Goal: Information Seeking & Learning: Check status

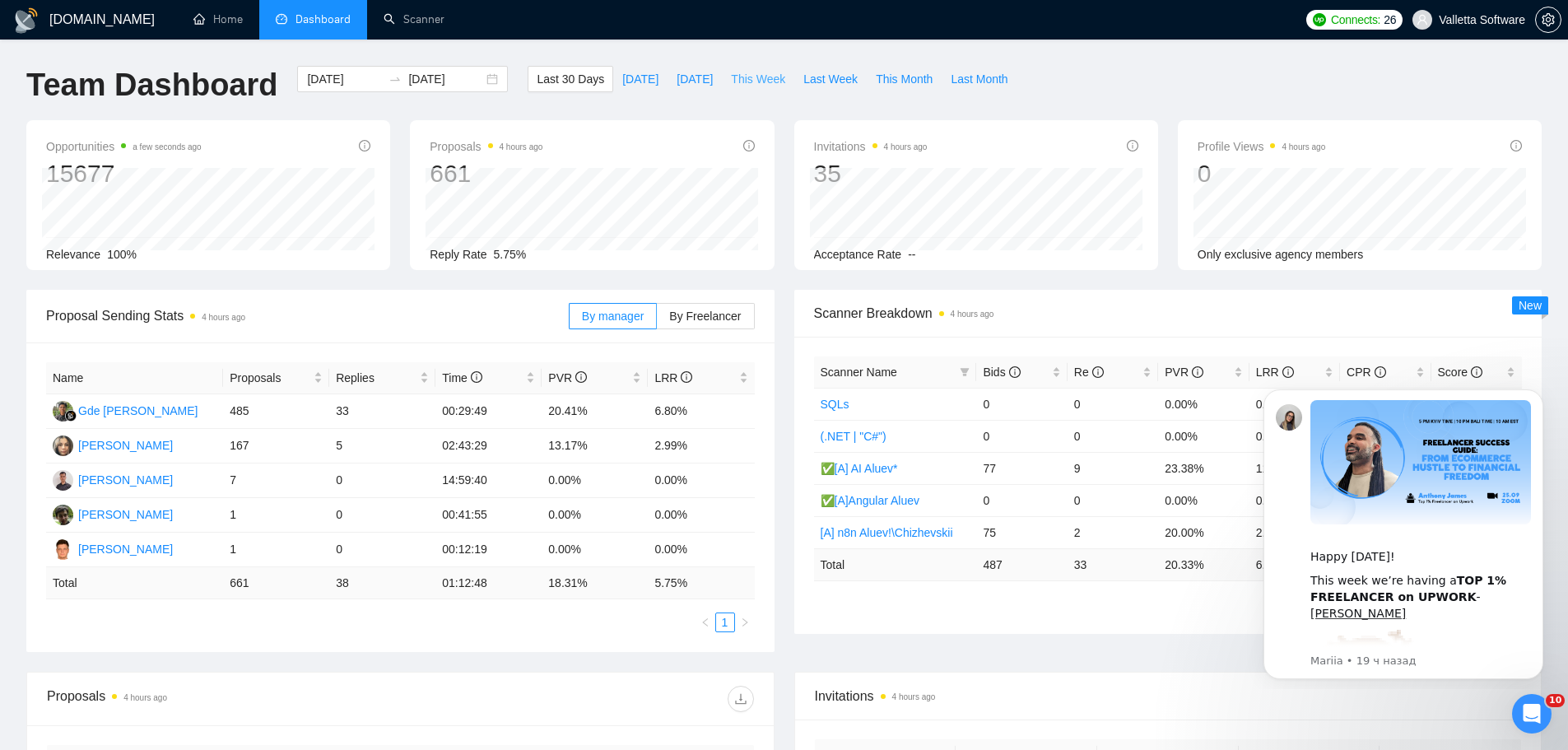
click at [739, 76] on span "This Week" at bounding box center [758, 79] width 55 height 18
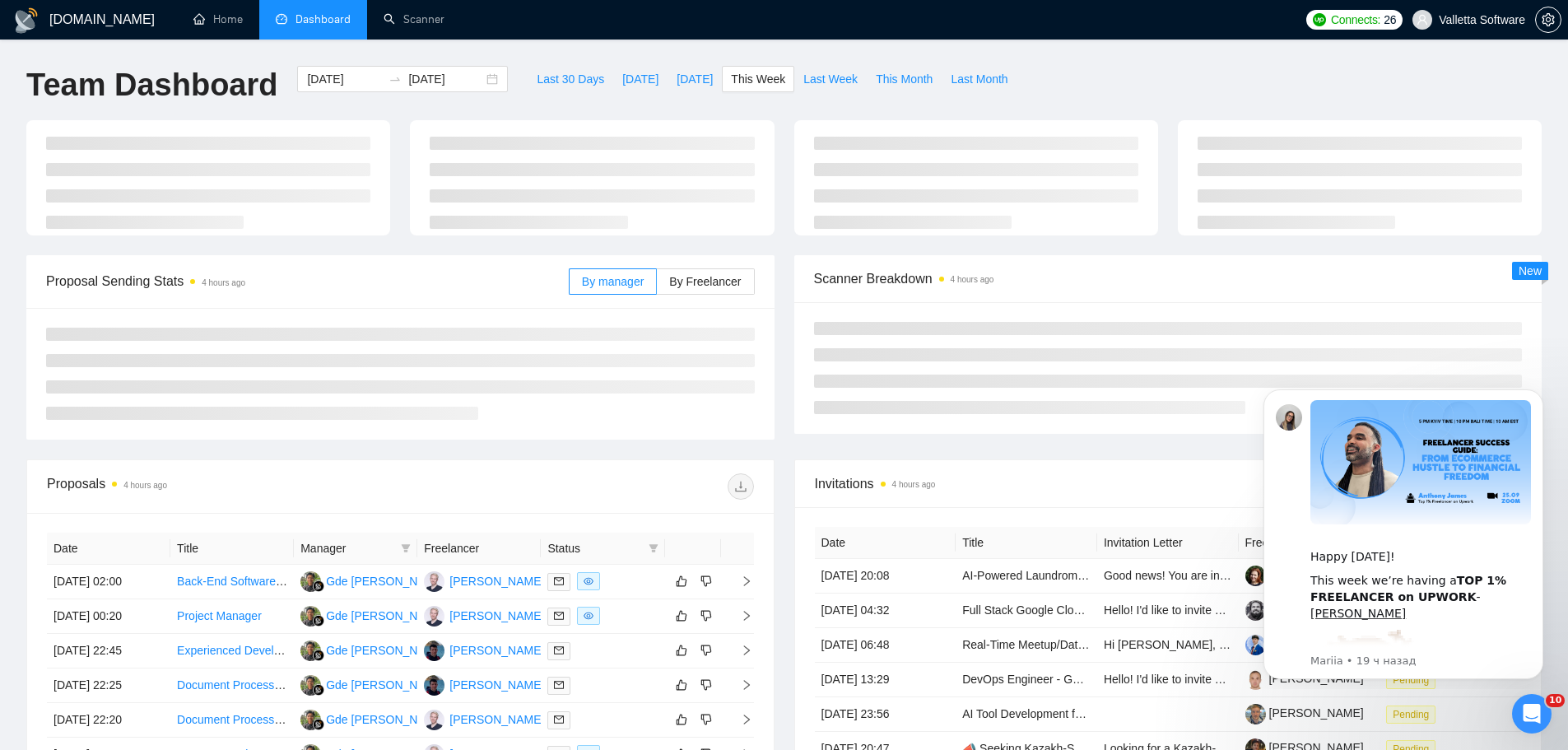
type input "[DATE]"
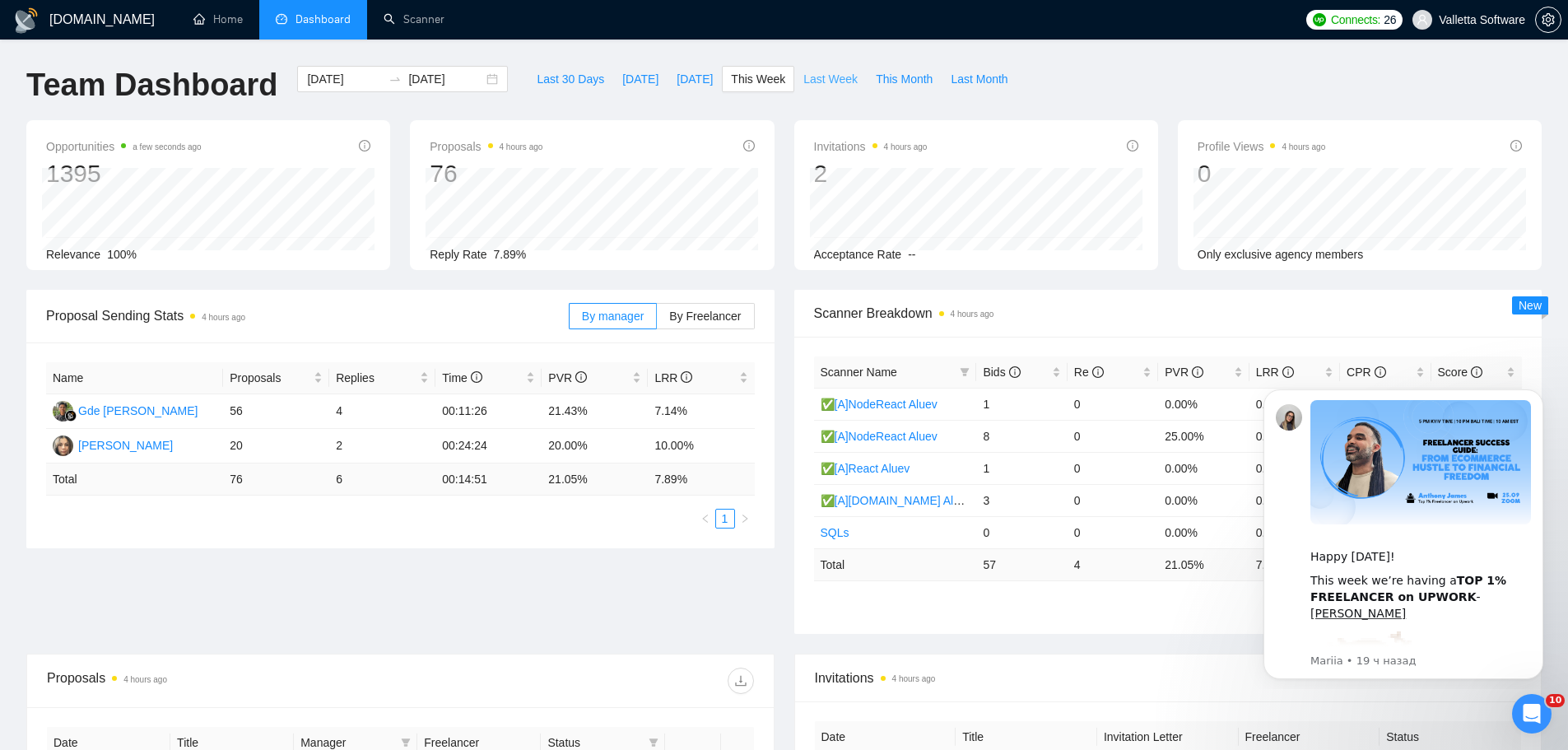
click at [804, 78] on span "Last Week" at bounding box center [831, 79] width 55 height 18
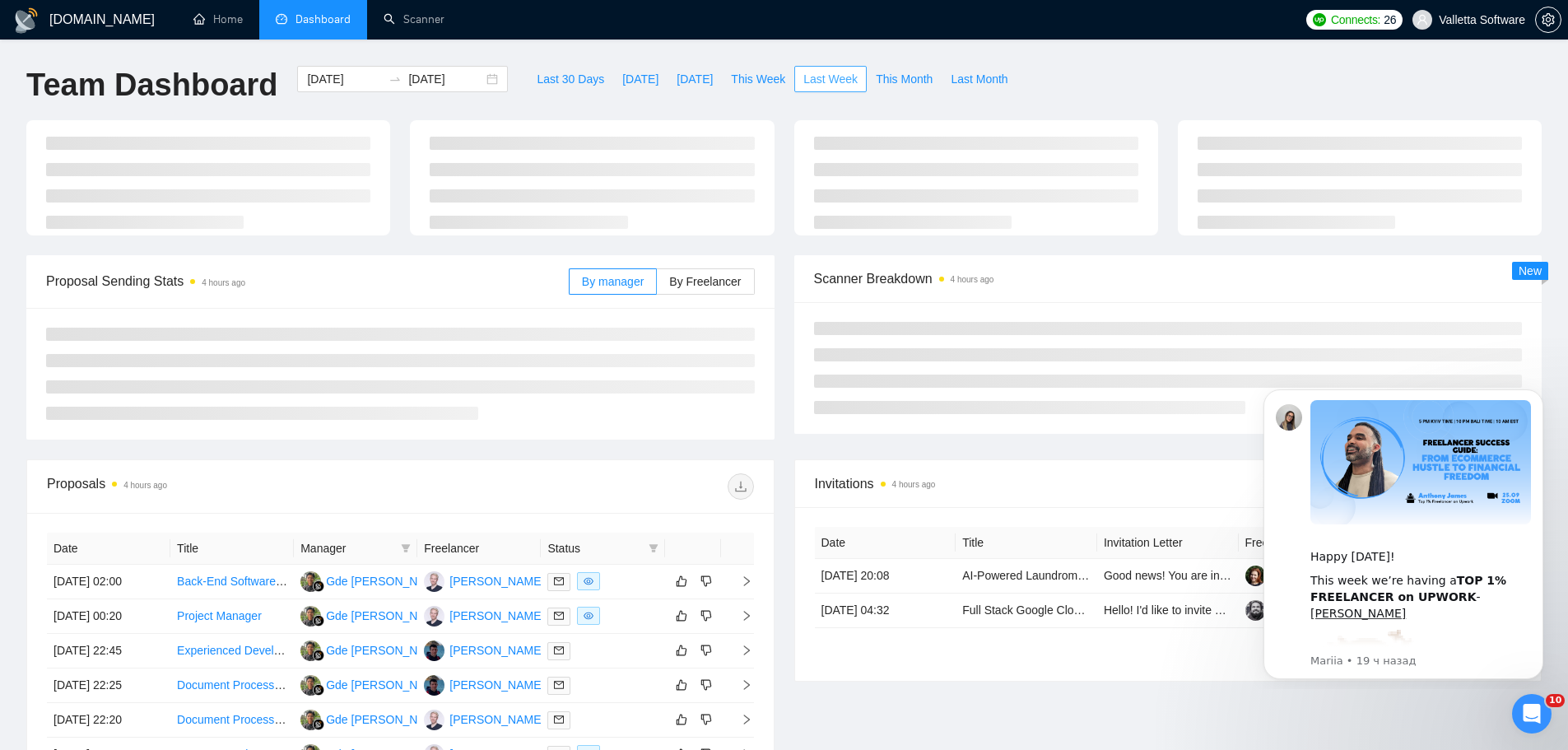
type input "[DATE]"
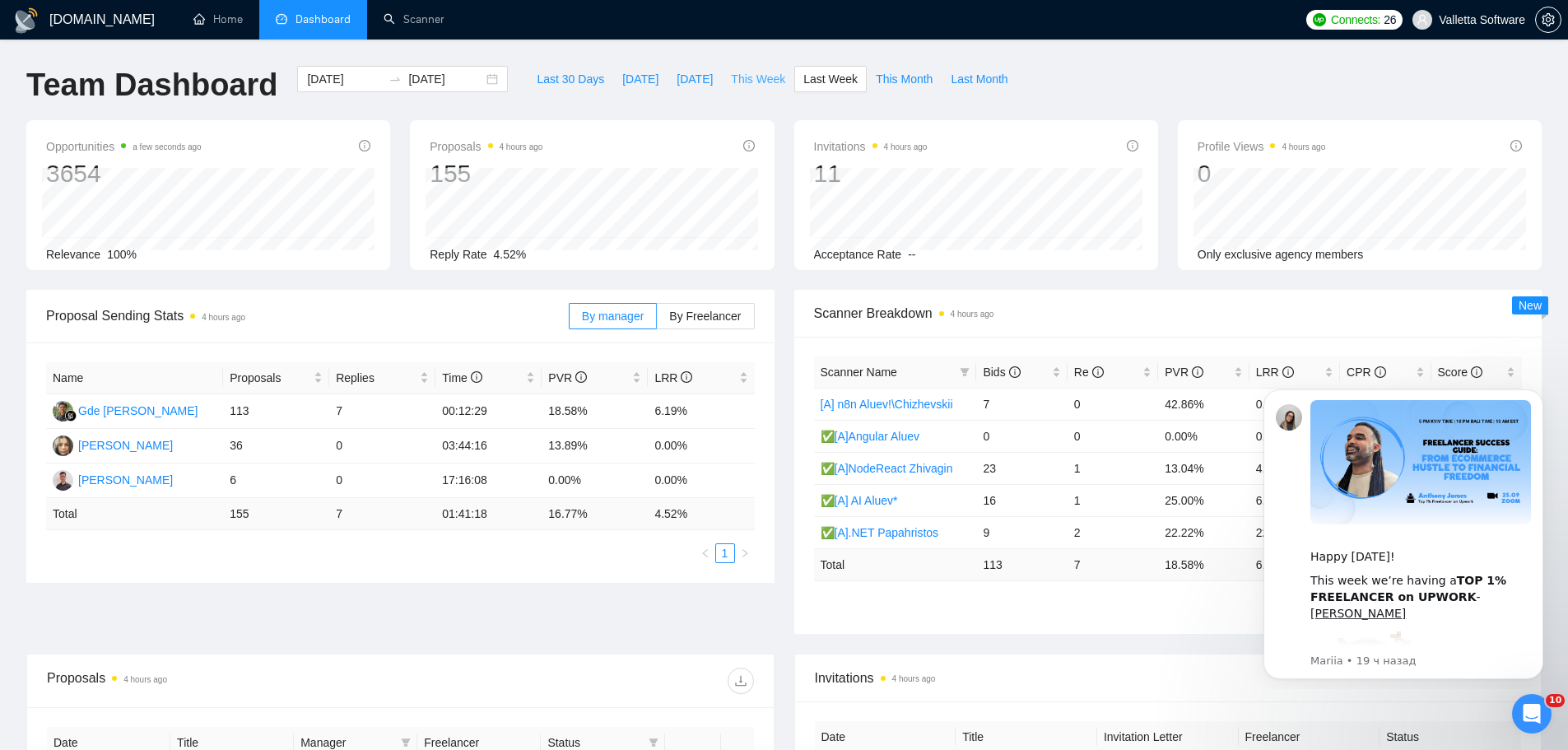
click at [756, 79] on span "This Week" at bounding box center [758, 79] width 55 height 18
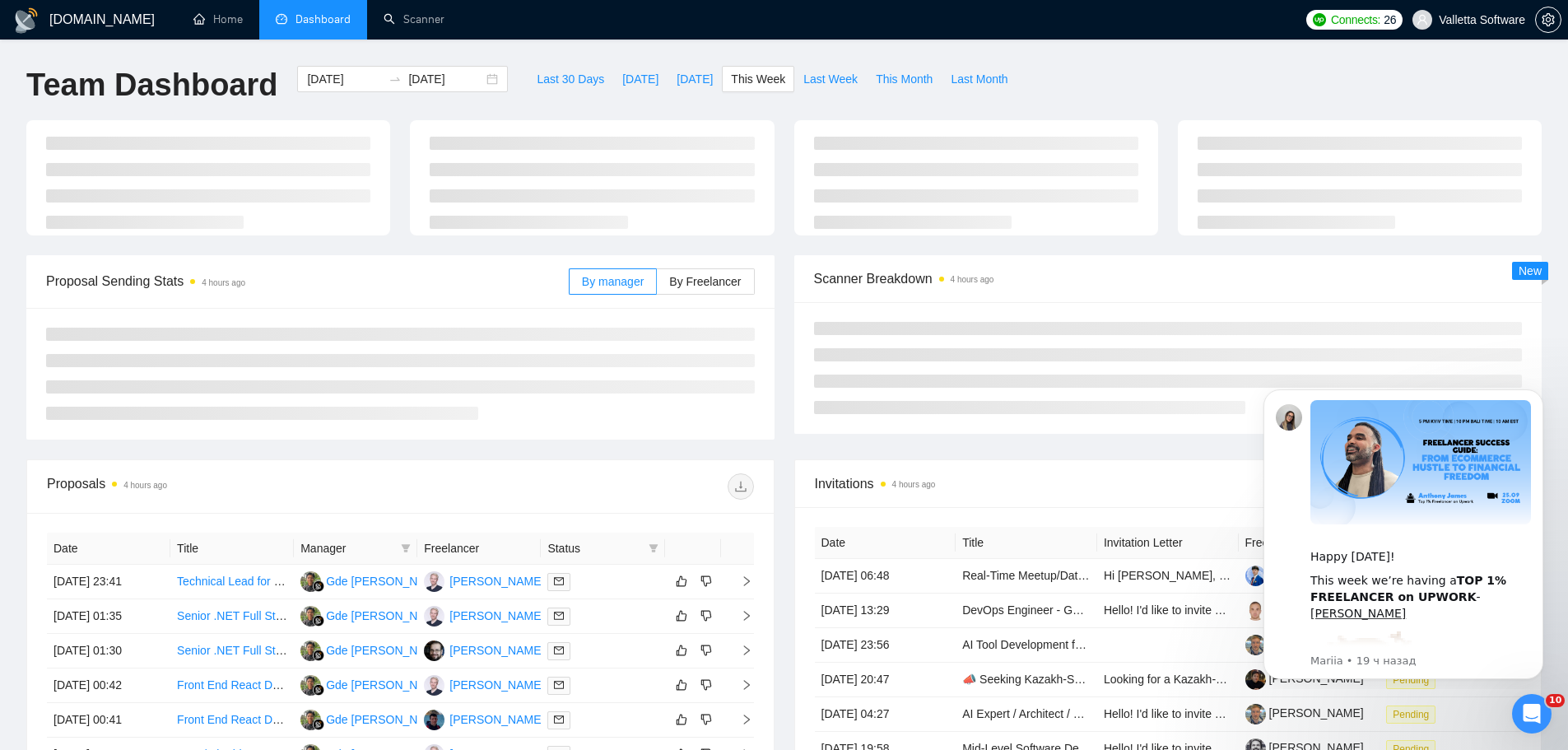
type input "[DATE]"
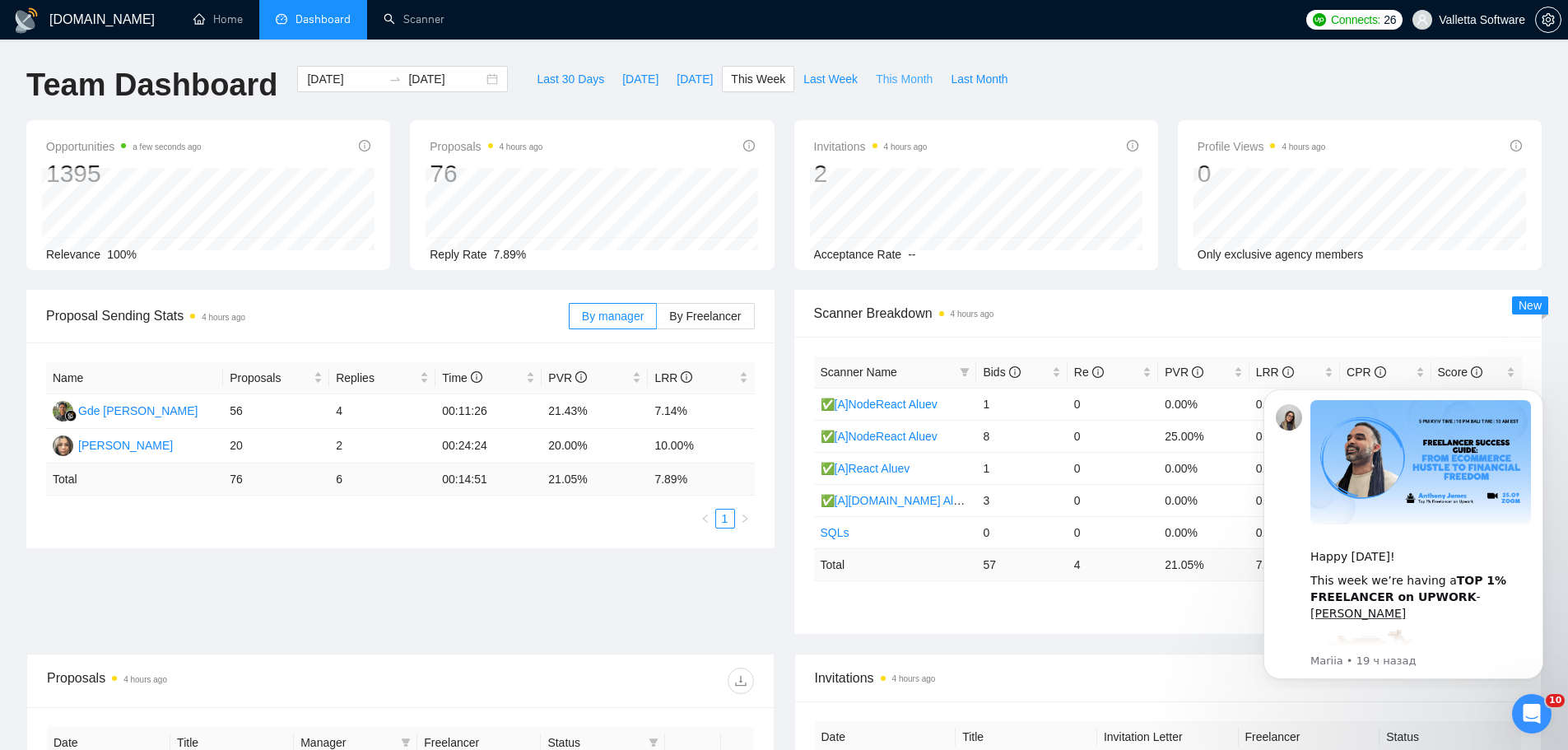
click at [875, 84] on span "This Month" at bounding box center [903, 79] width 57 height 18
type input "[DATE]"
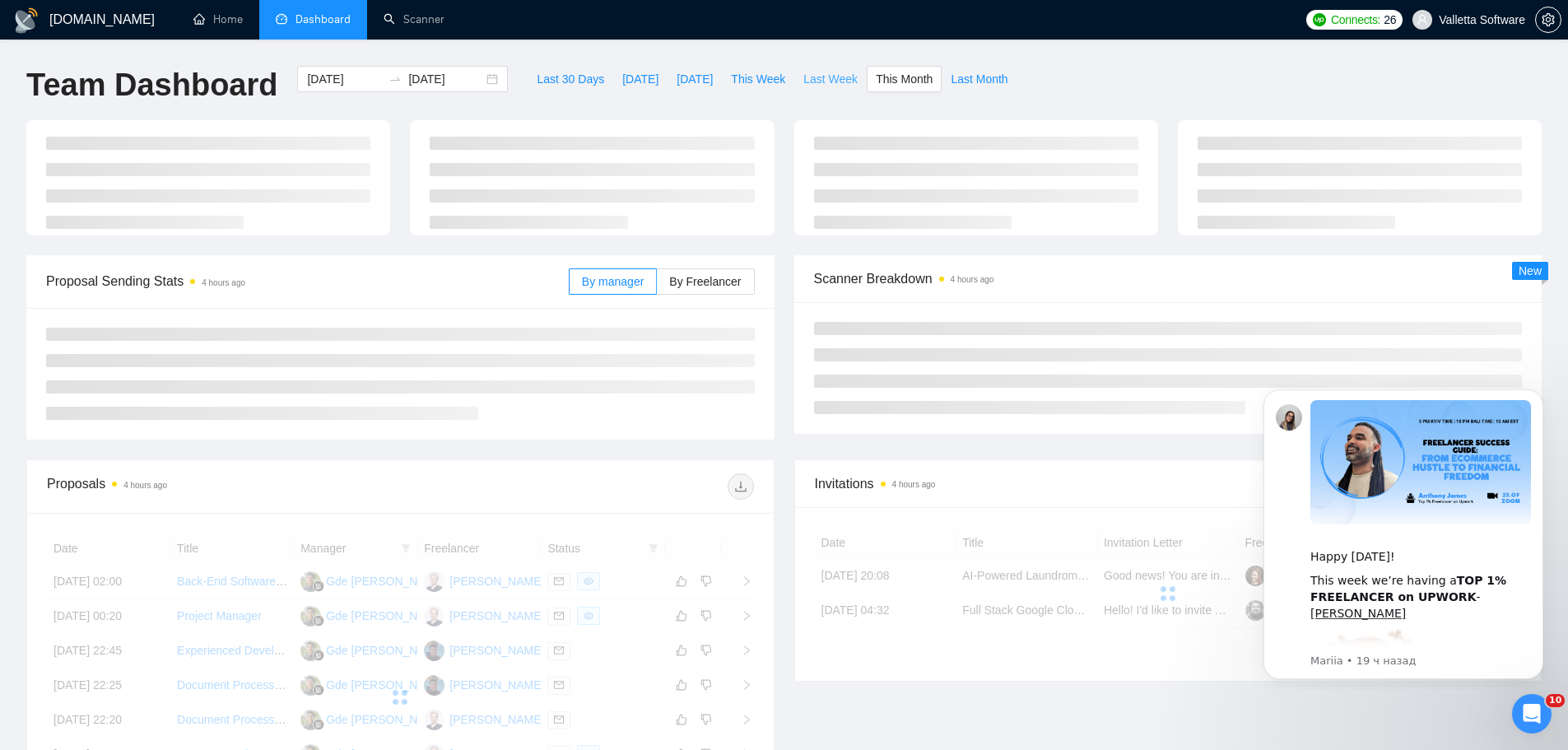
click at [815, 84] on span "Last Week" at bounding box center [831, 79] width 55 height 18
type input "[DATE]"
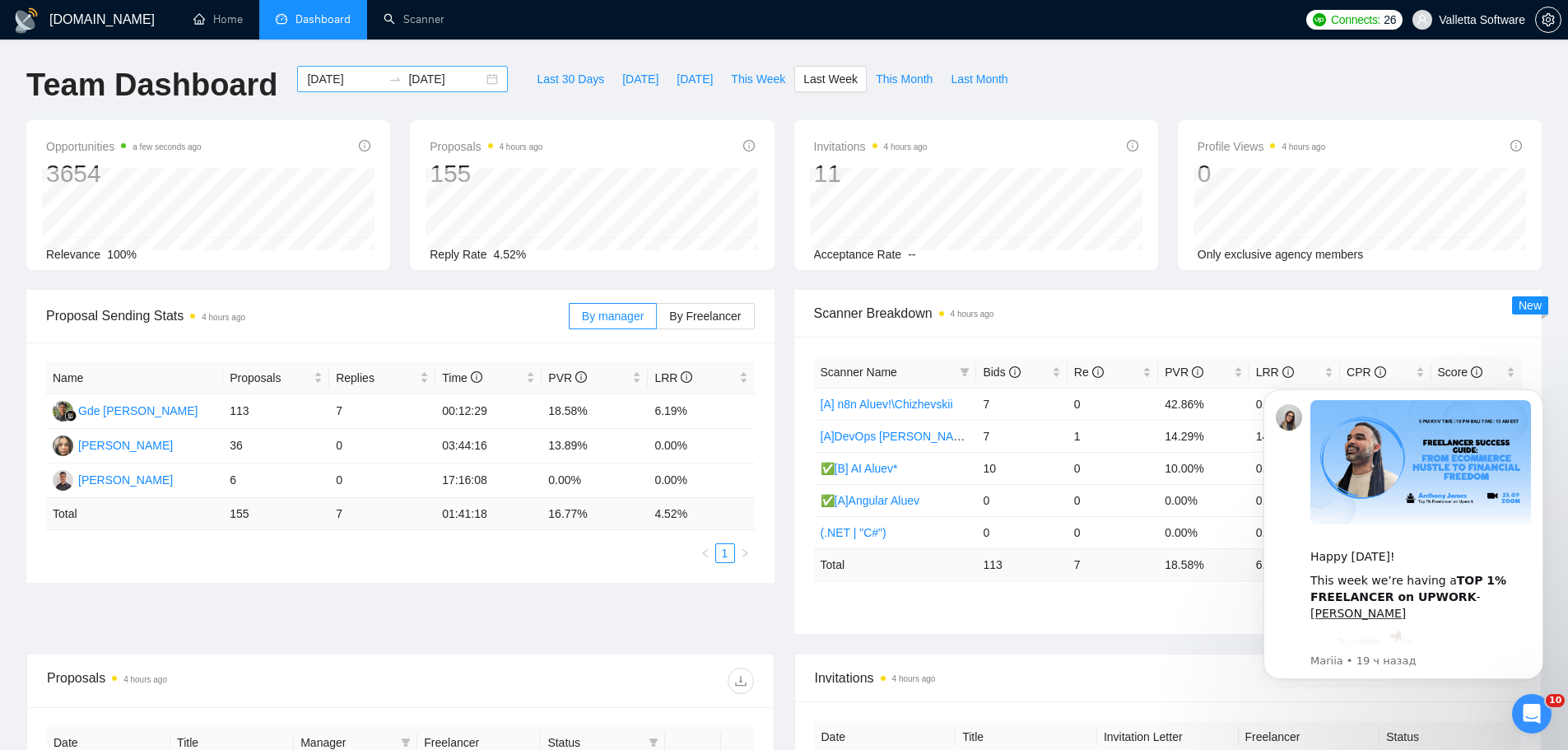
click at [325, 78] on input "[DATE]" at bounding box center [344, 79] width 75 height 18
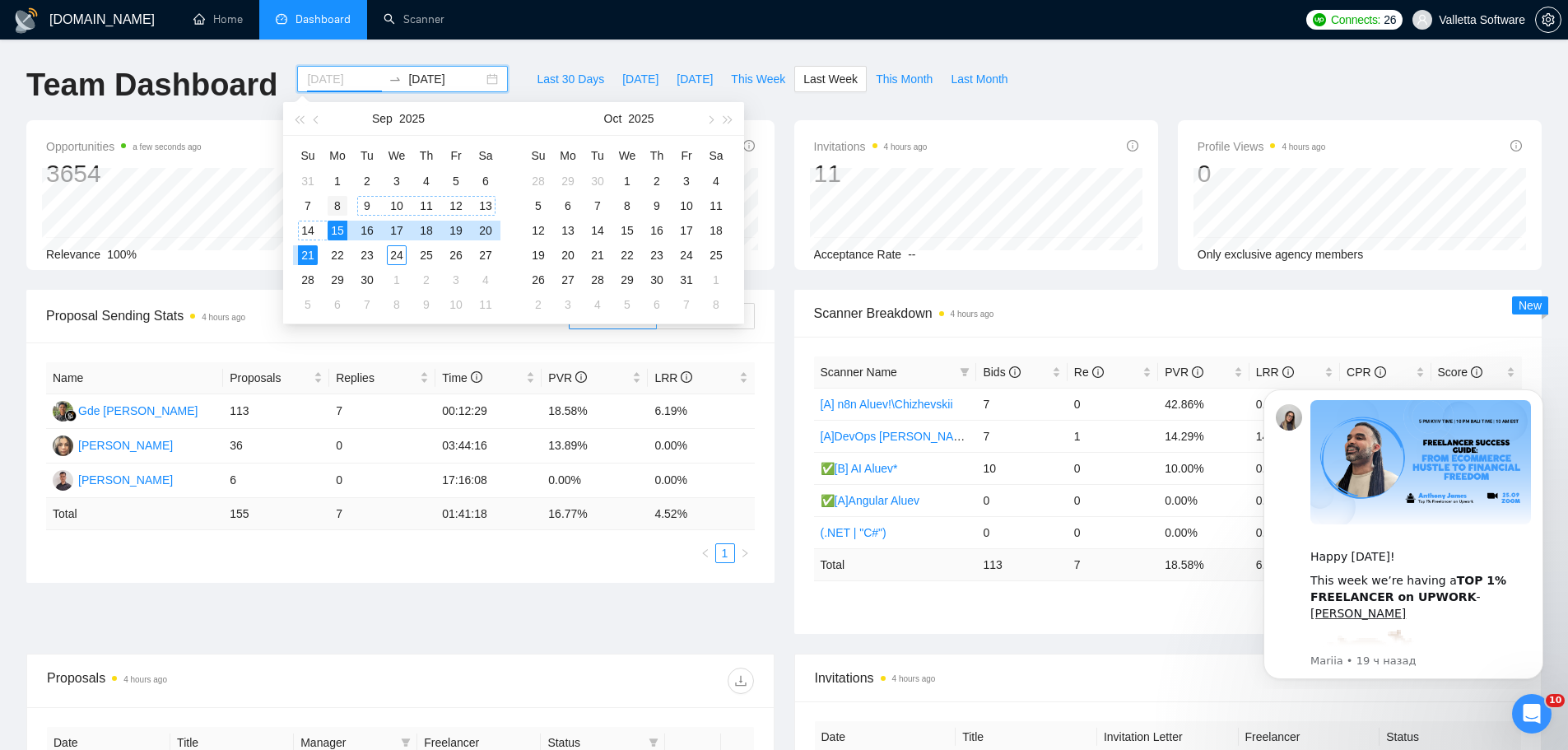
type input "[DATE]"
click at [328, 207] on div "8" at bounding box center [337, 206] width 20 height 20
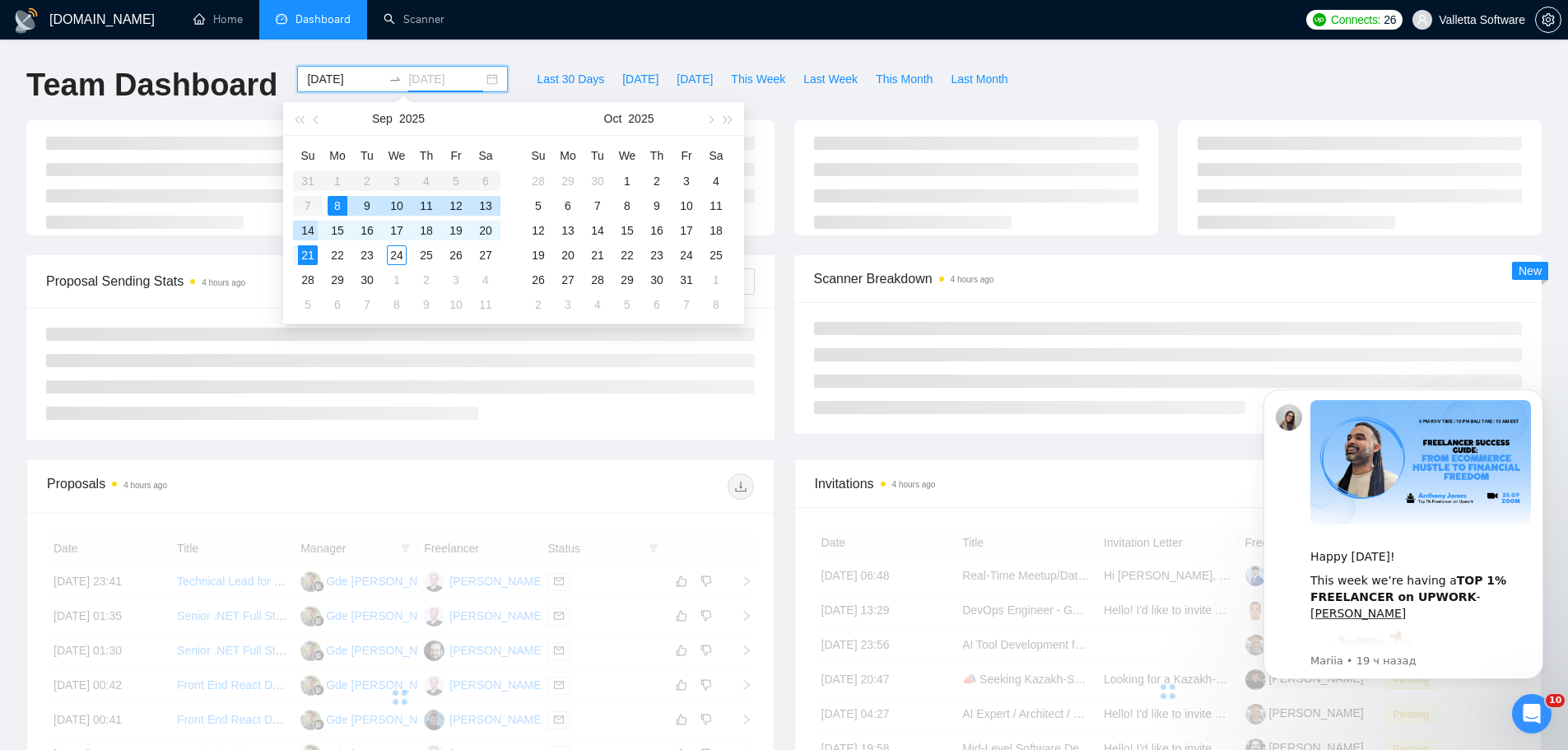
type input "[DATE]"
click at [311, 224] on div "14" at bounding box center [307, 231] width 20 height 20
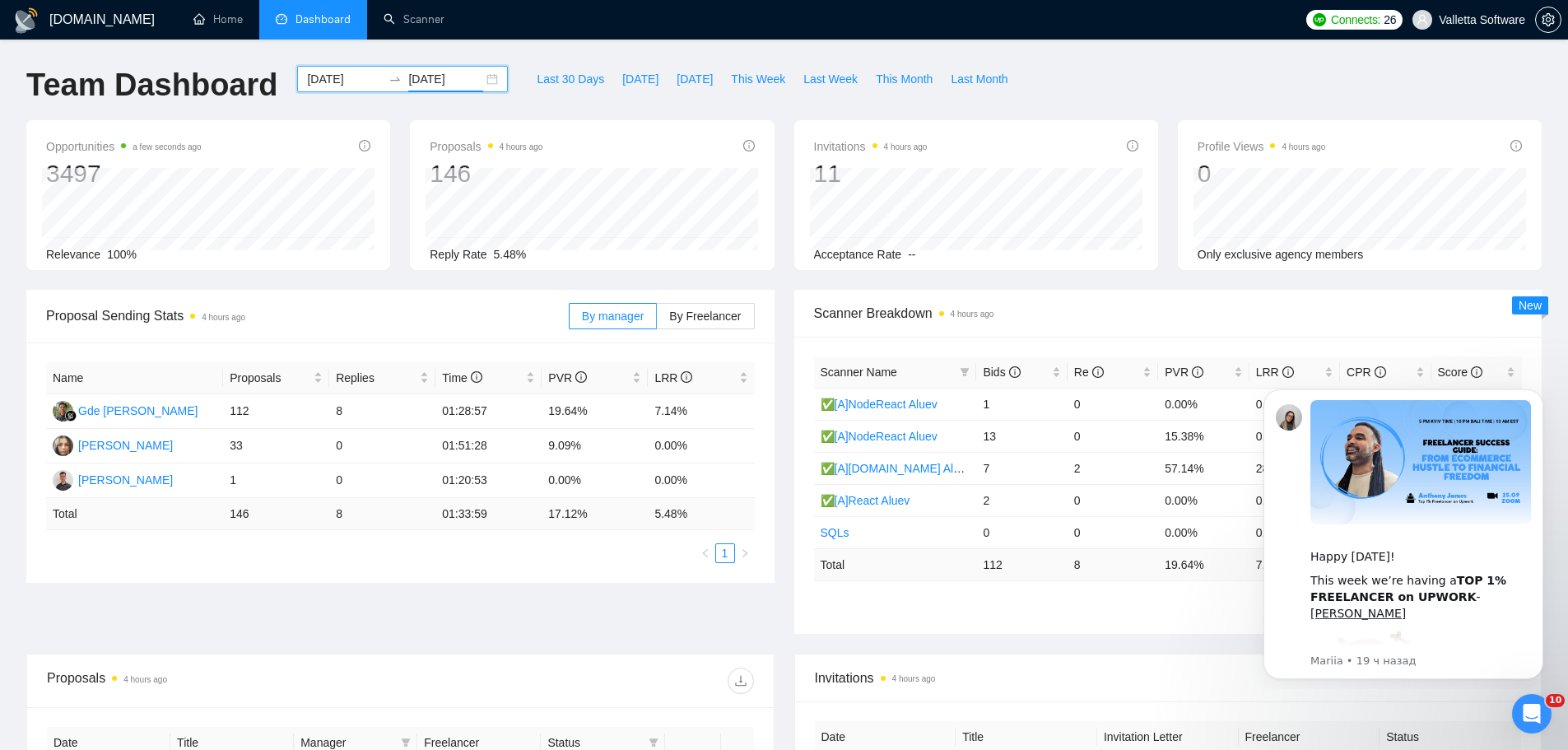
click at [332, 79] on input "[DATE]" at bounding box center [344, 79] width 75 height 18
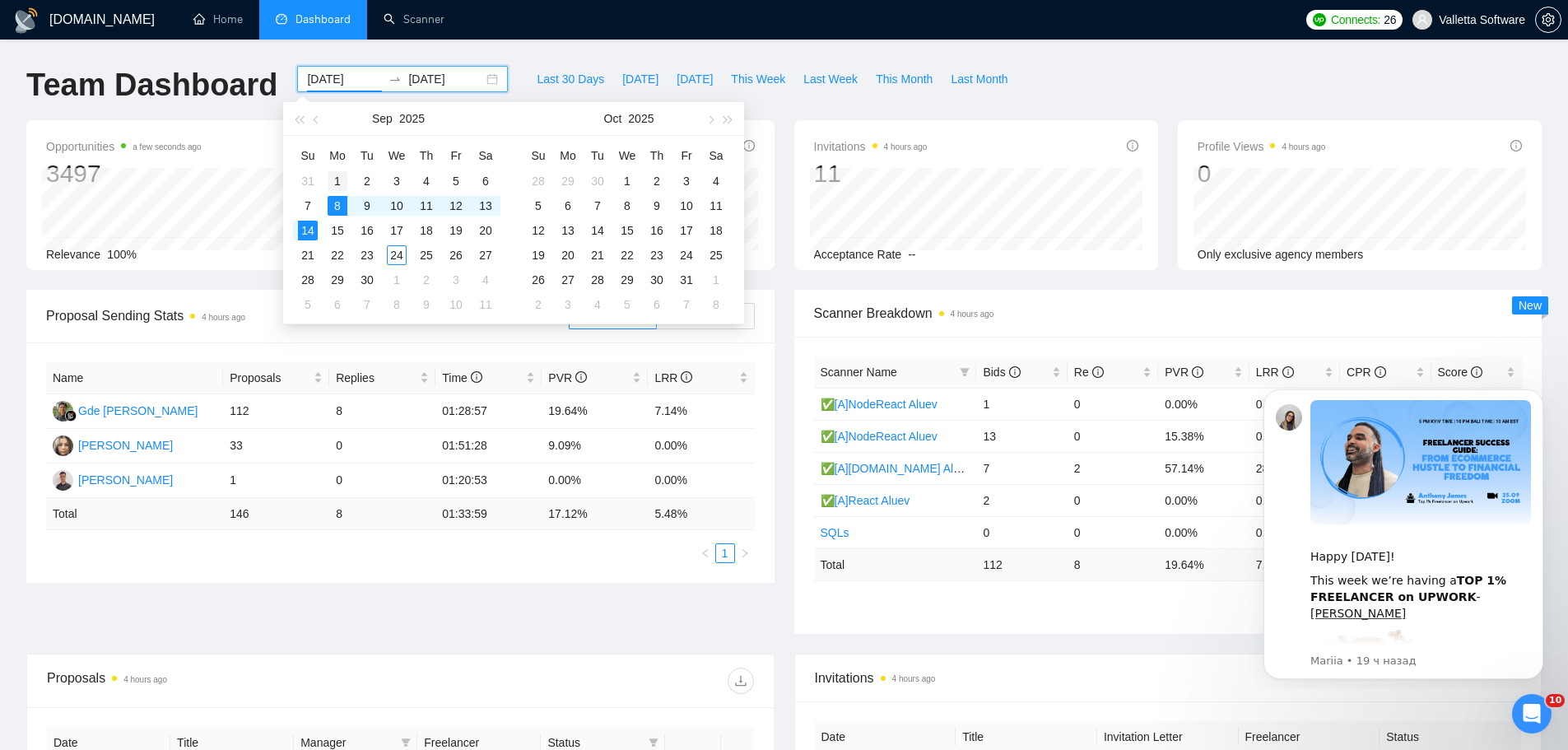
type input "[DATE]"
click at [335, 175] on div "1" at bounding box center [337, 181] width 20 height 20
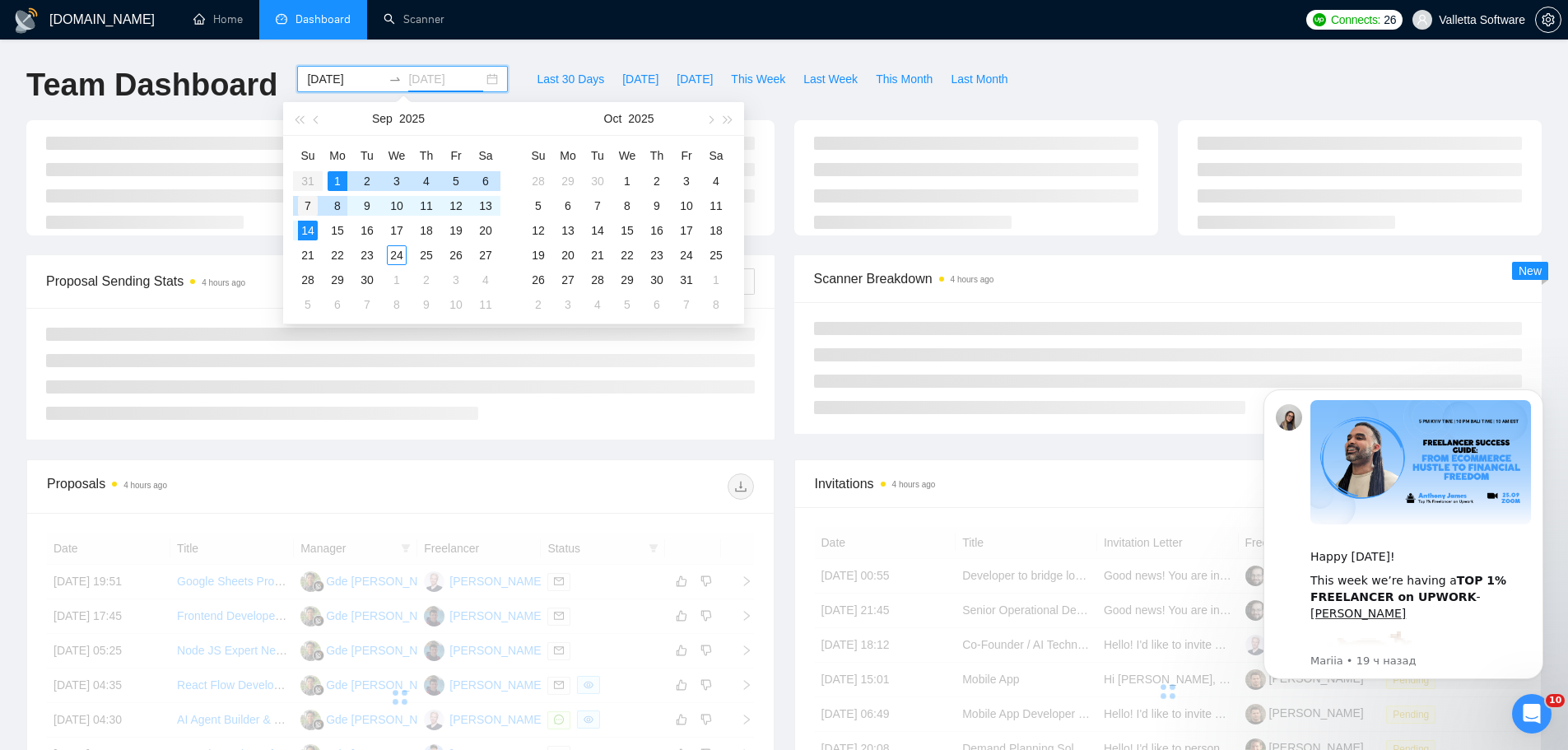
type input "[DATE]"
click at [305, 205] on div "7" at bounding box center [307, 206] width 20 height 20
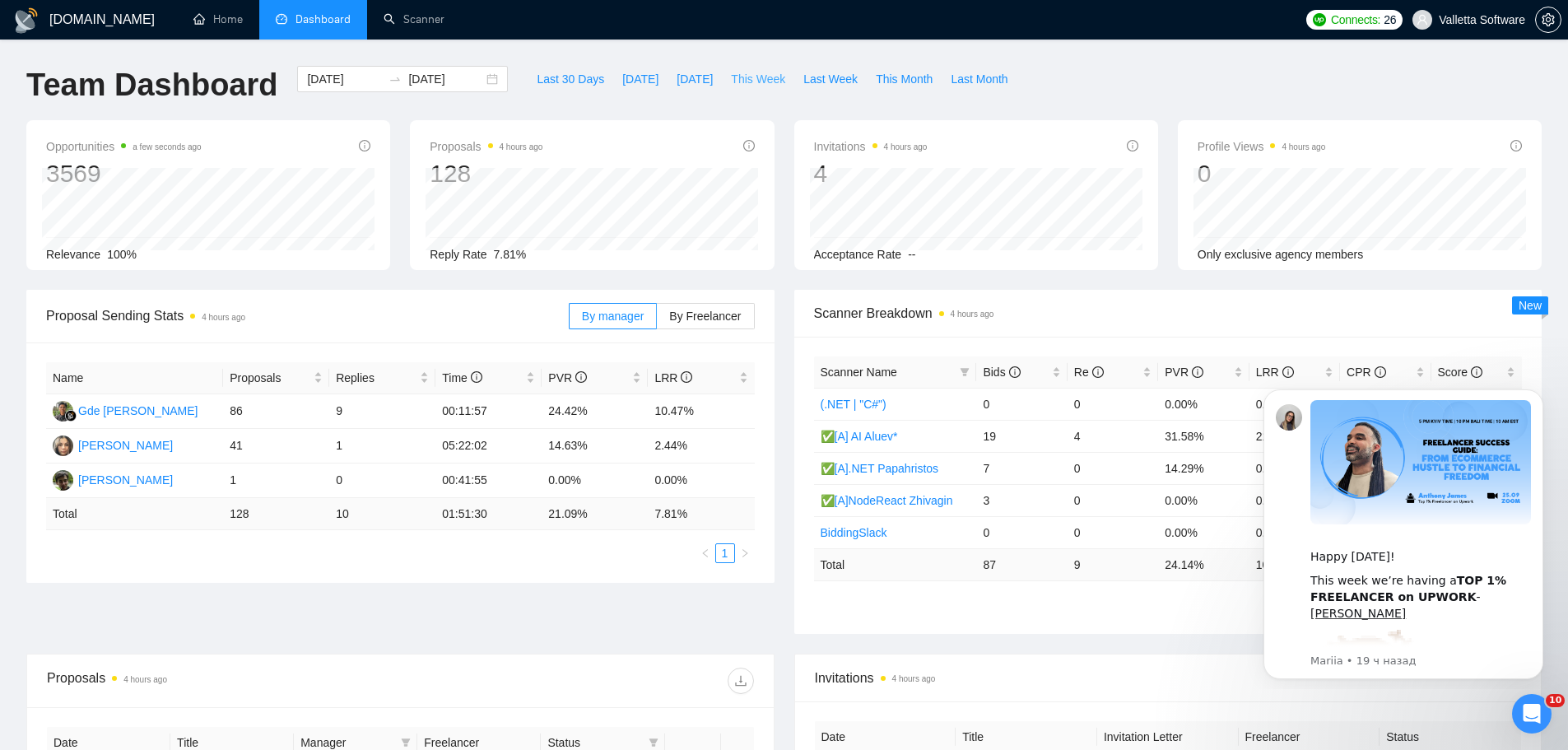
click at [740, 79] on span "This Week" at bounding box center [758, 79] width 55 height 18
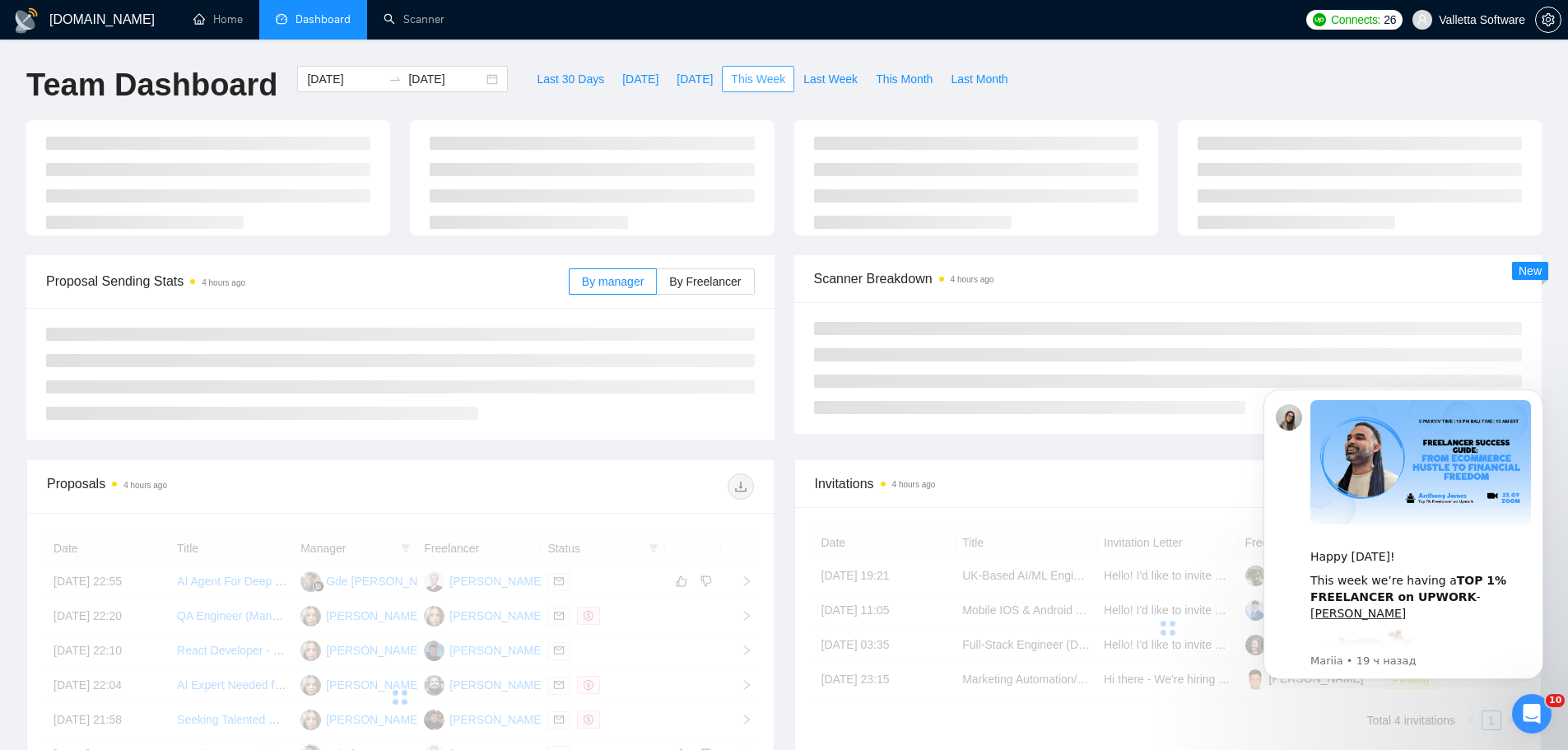
type input "[DATE]"
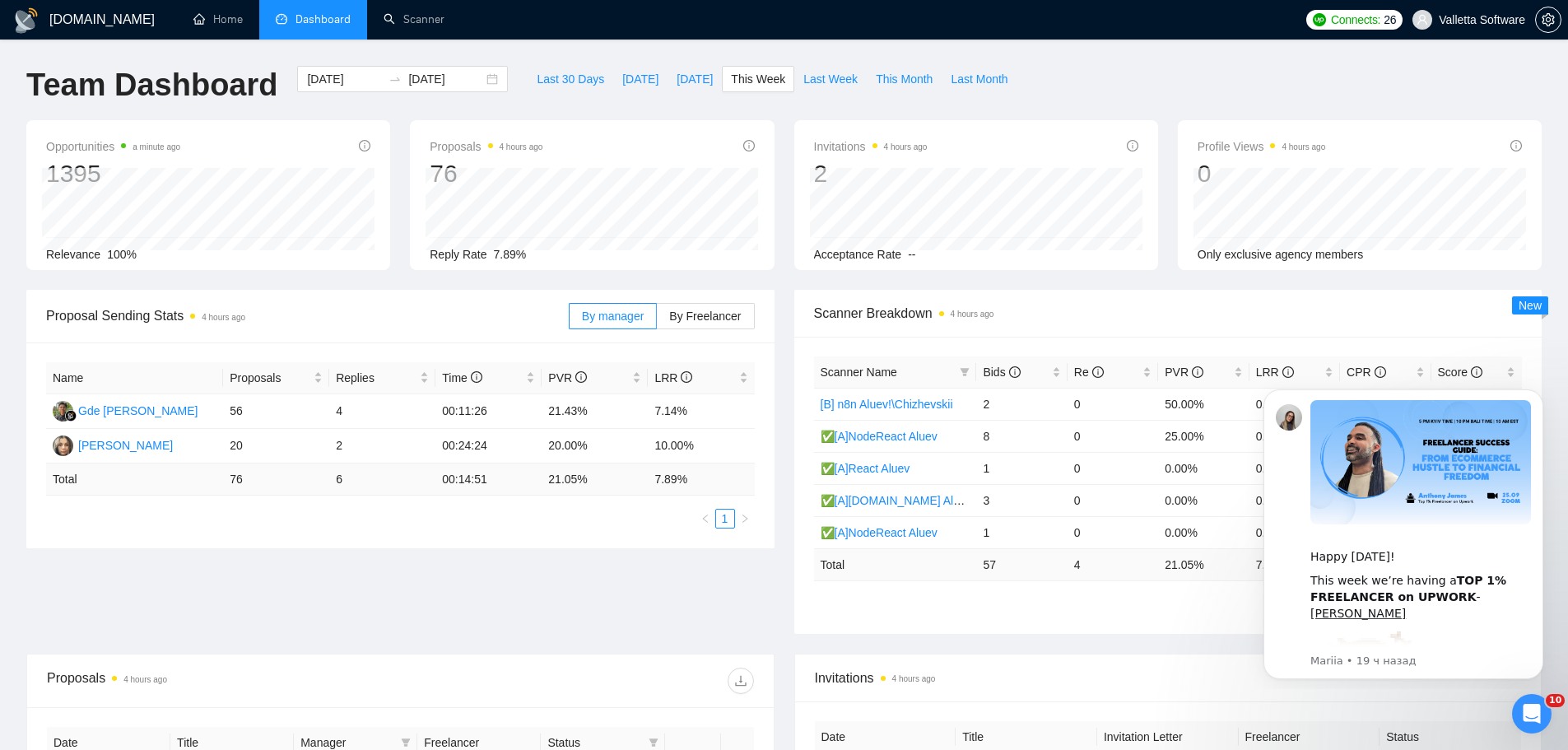
click at [160, 575] on div "Proposal Sending Stats 4 hours ago By manager By Freelancer Name Proposals Repl…" at bounding box center [784, 471] width 1535 height 364
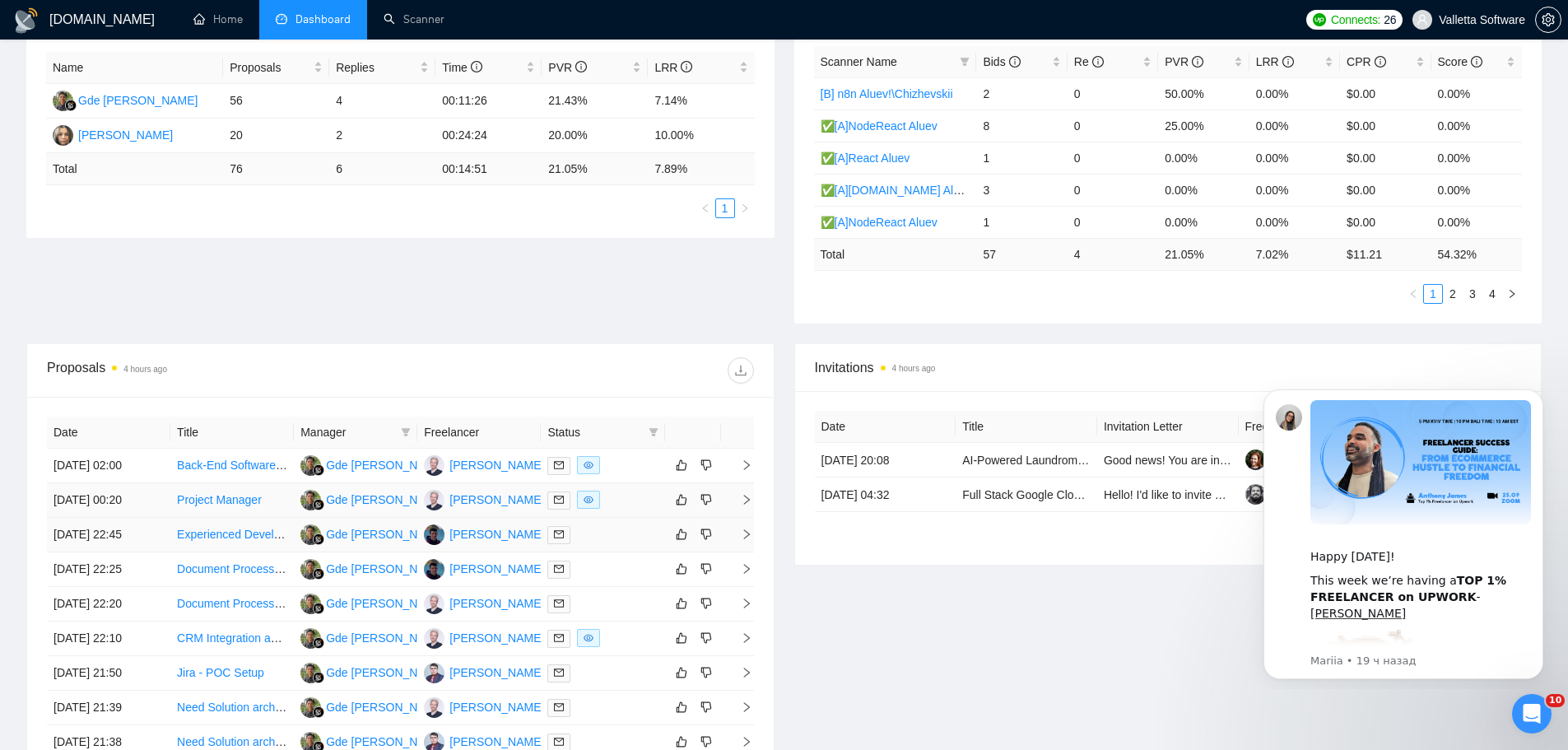
scroll to position [329, 0]
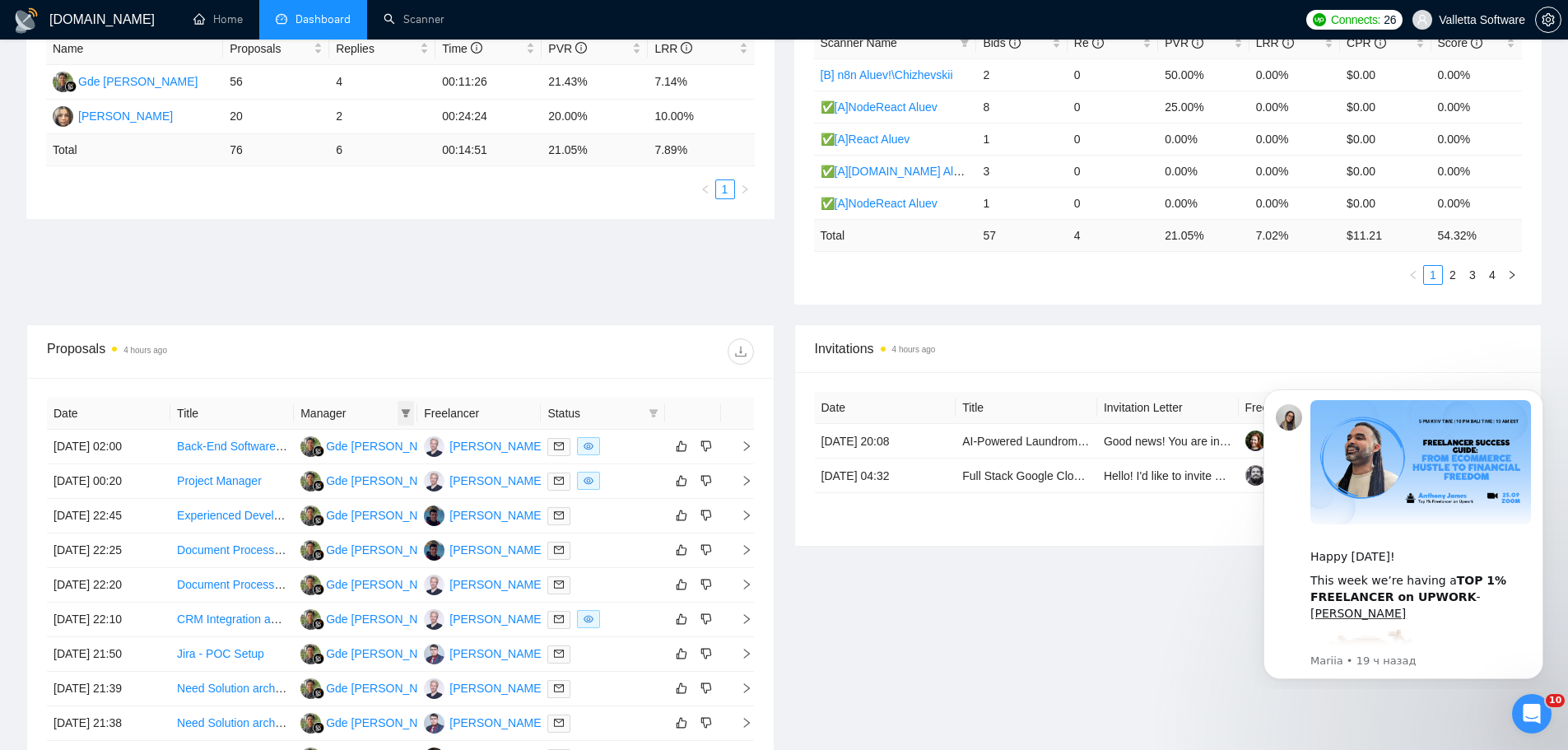
click at [410, 414] on icon "filter" at bounding box center [406, 413] width 10 height 10
click at [337, 467] on span "[PERSON_NAME]" at bounding box center [336, 471] width 94 height 13
checkbox input "true"
click at [341, 313] on div "Proposal Sending Stats 4 hours ago By manager By Freelancer Name Proposals Repl…" at bounding box center [784, 142] width 1535 height 364
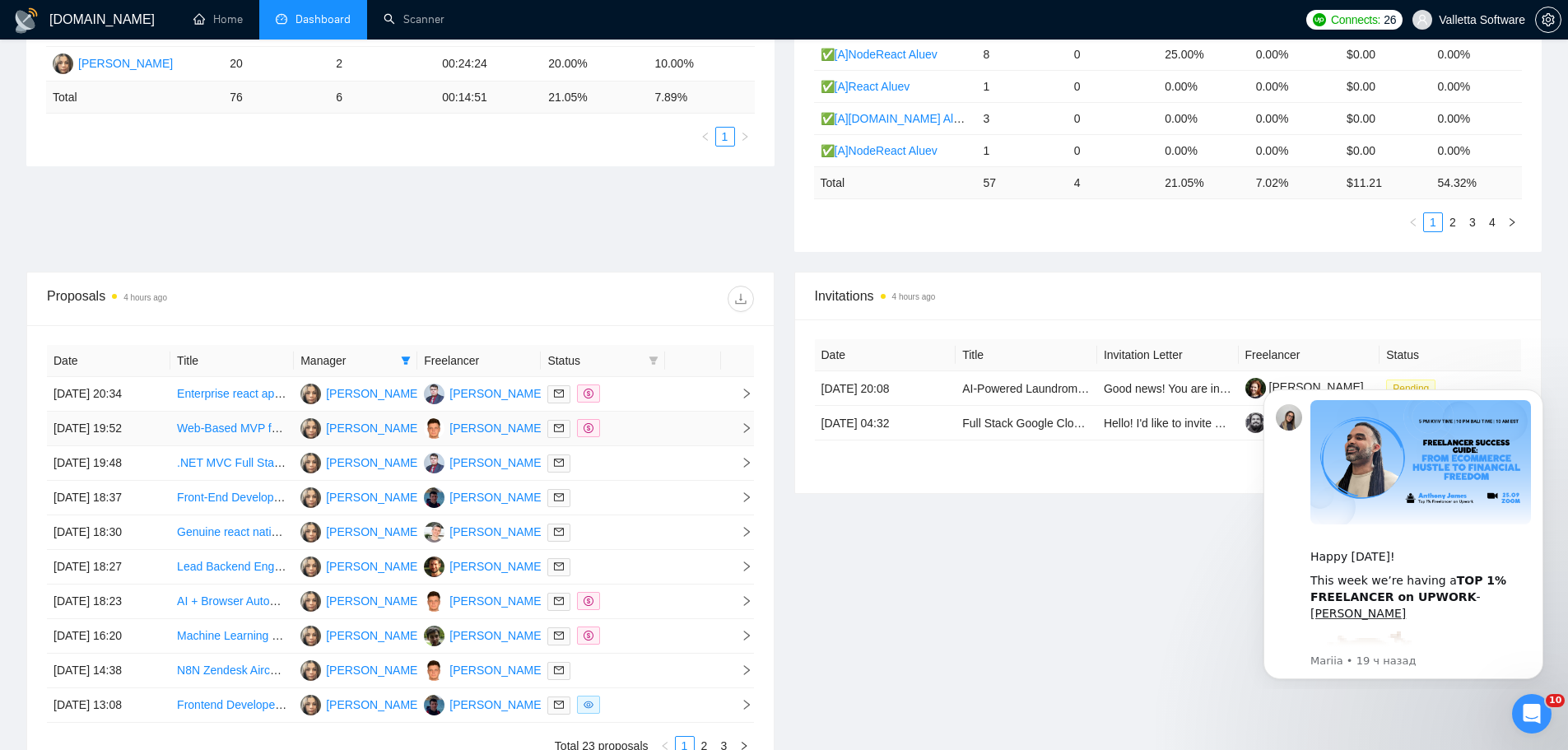
scroll to position [555, 0]
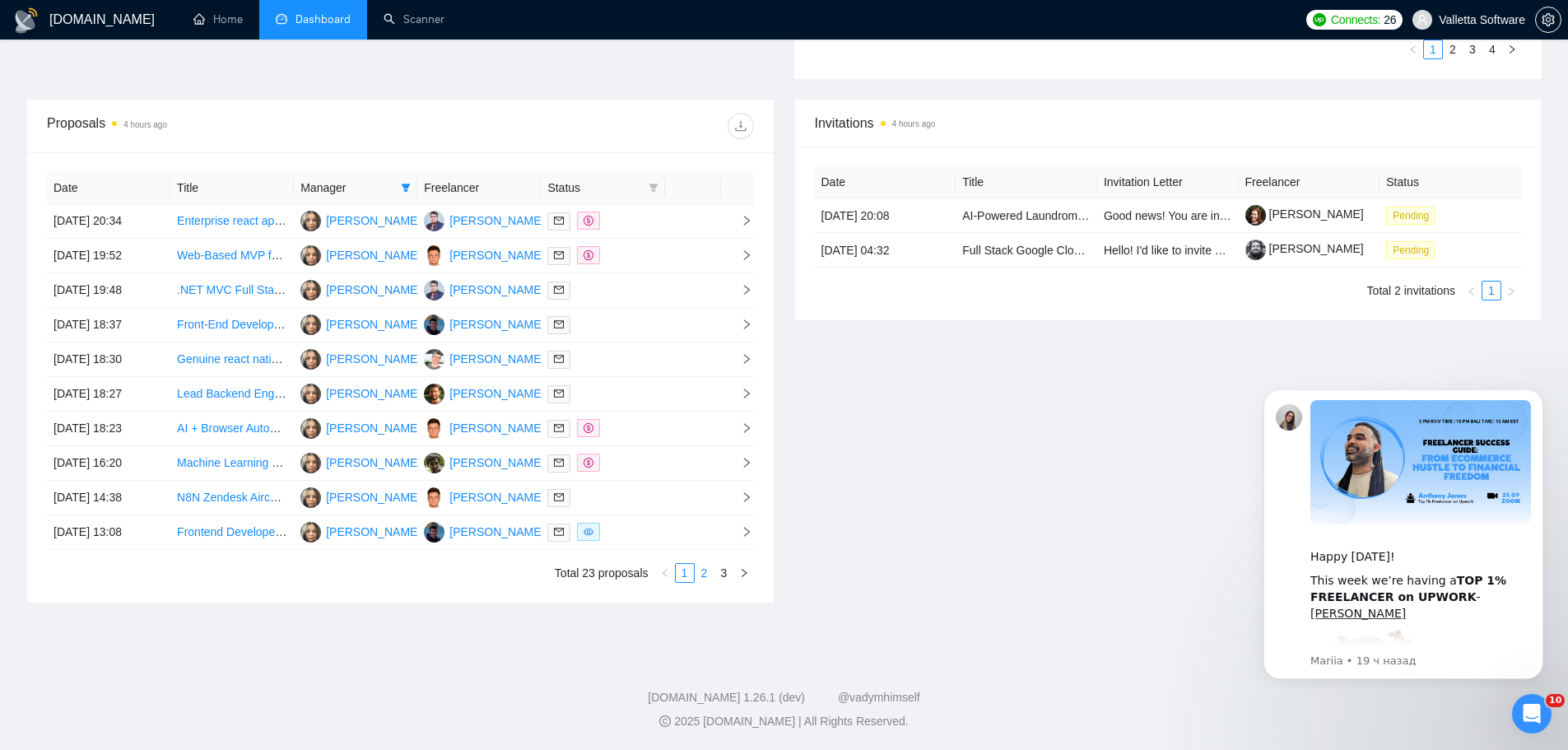
click at [710, 570] on link "2" at bounding box center [704, 573] width 18 height 18
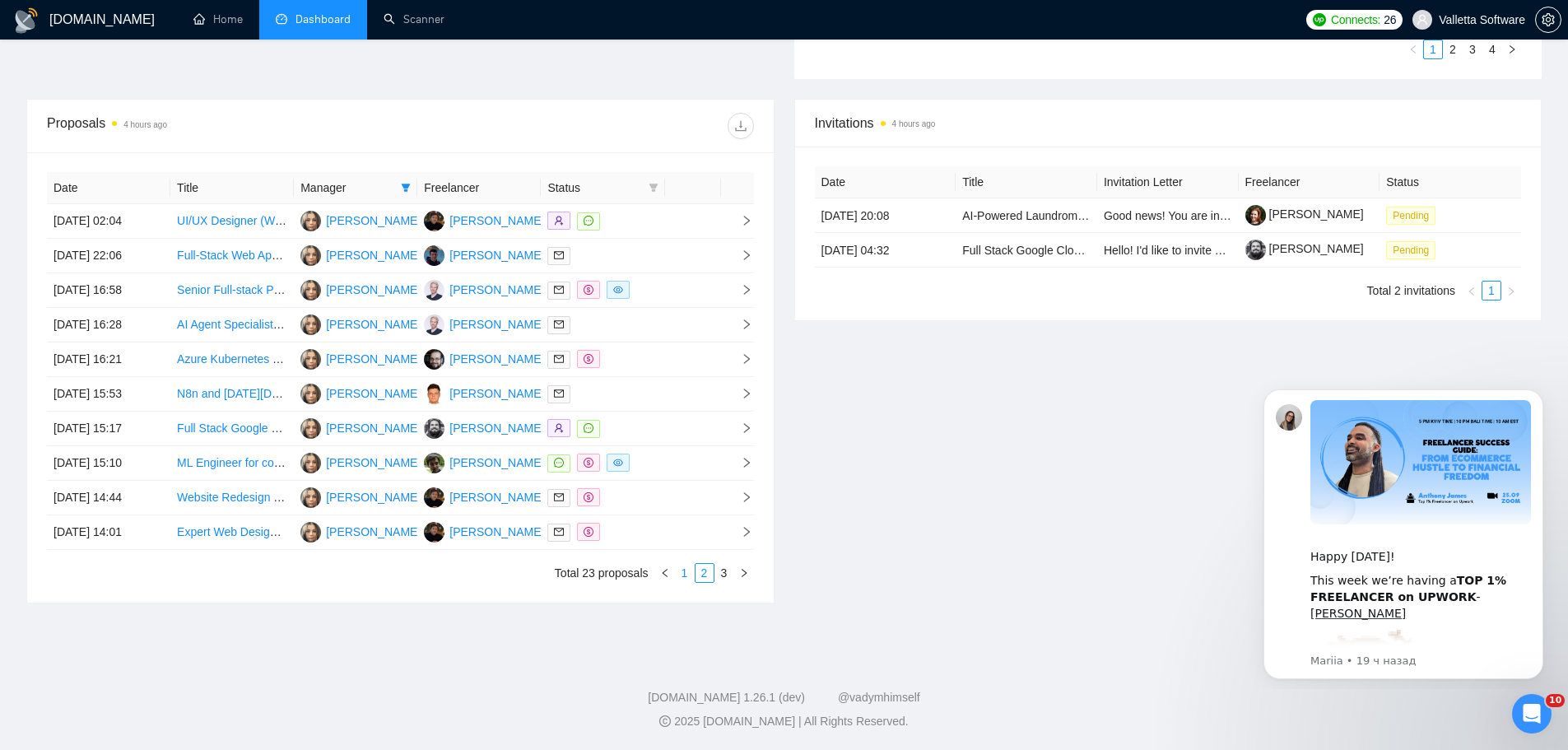
click at [683, 582] on div "Date Title Manager Freelancer Status [DATE] 02:04 UI/UX Designer (WordPress + F…" at bounding box center [400, 377] width 746 height 451
click at [688, 576] on link "1" at bounding box center [684, 573] width 18 height 18
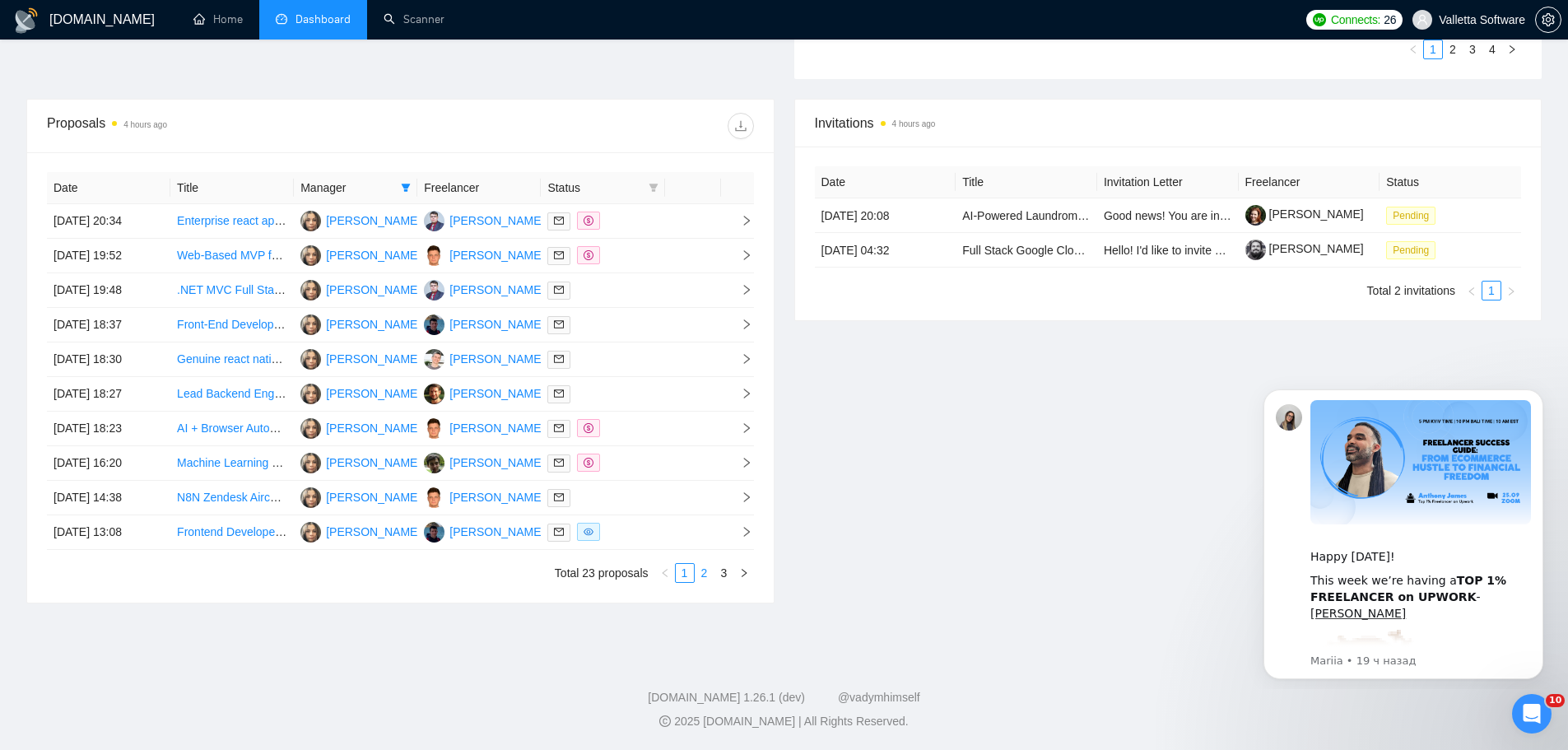
click at [710, 576] on link "2" at bounding box center [704, 573] width 18 height 18
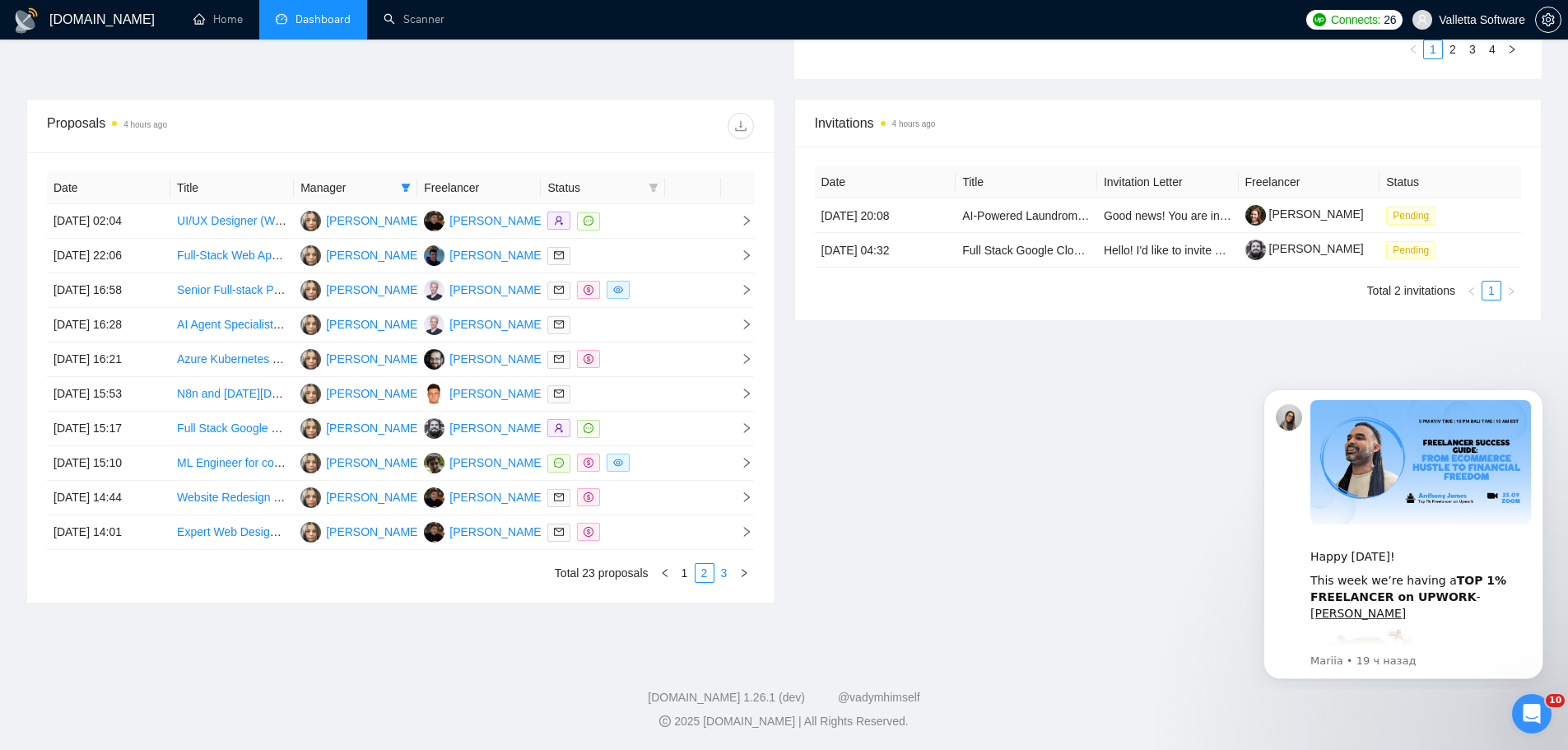
click at [727, 570] on link "3" at bounding box center [724, 573] width 18 height 18
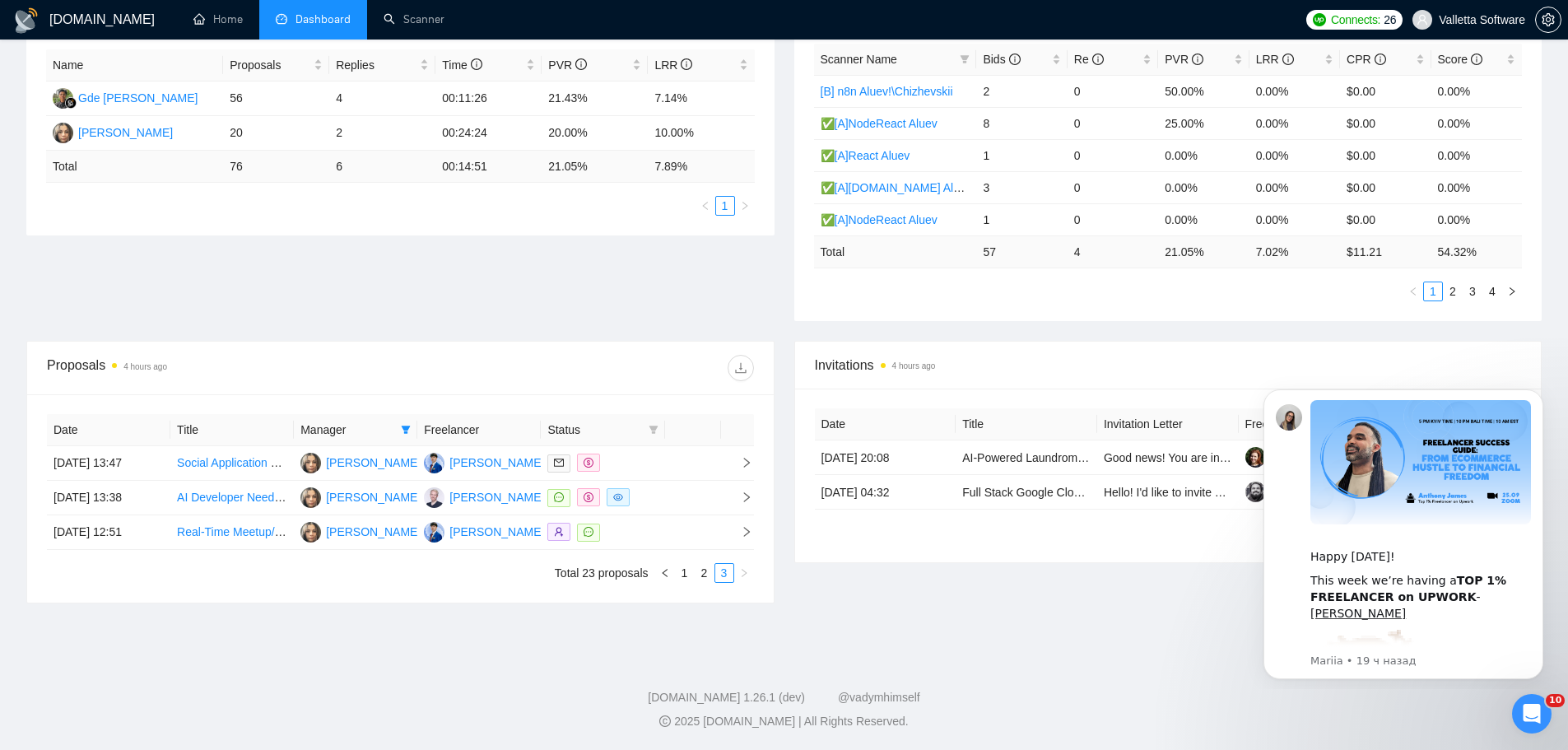
scroll to position [313, 0]
click at [708, 576] on link "2" at bounding box center [704, 573] width 18 height 18
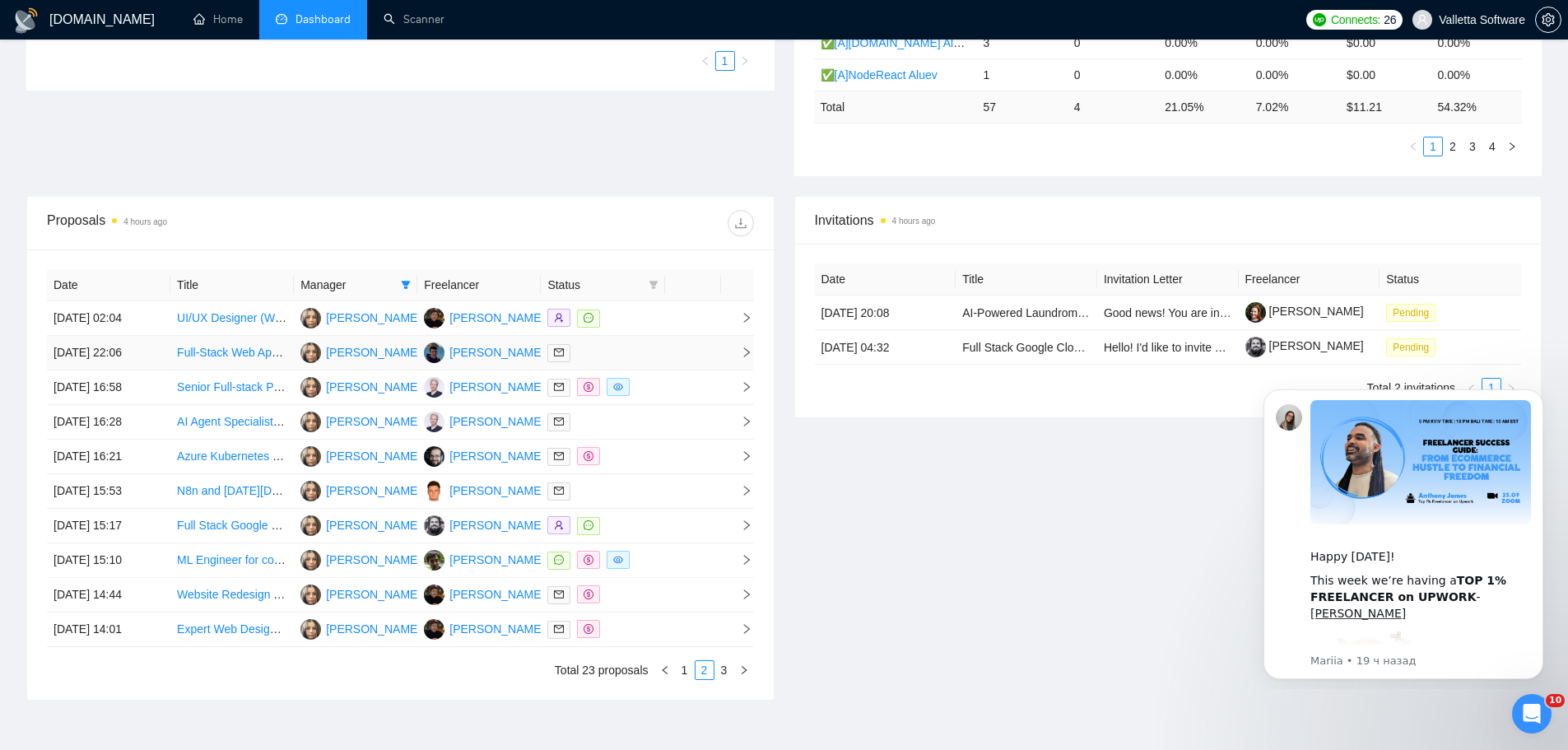
scroll to position [477, 0]
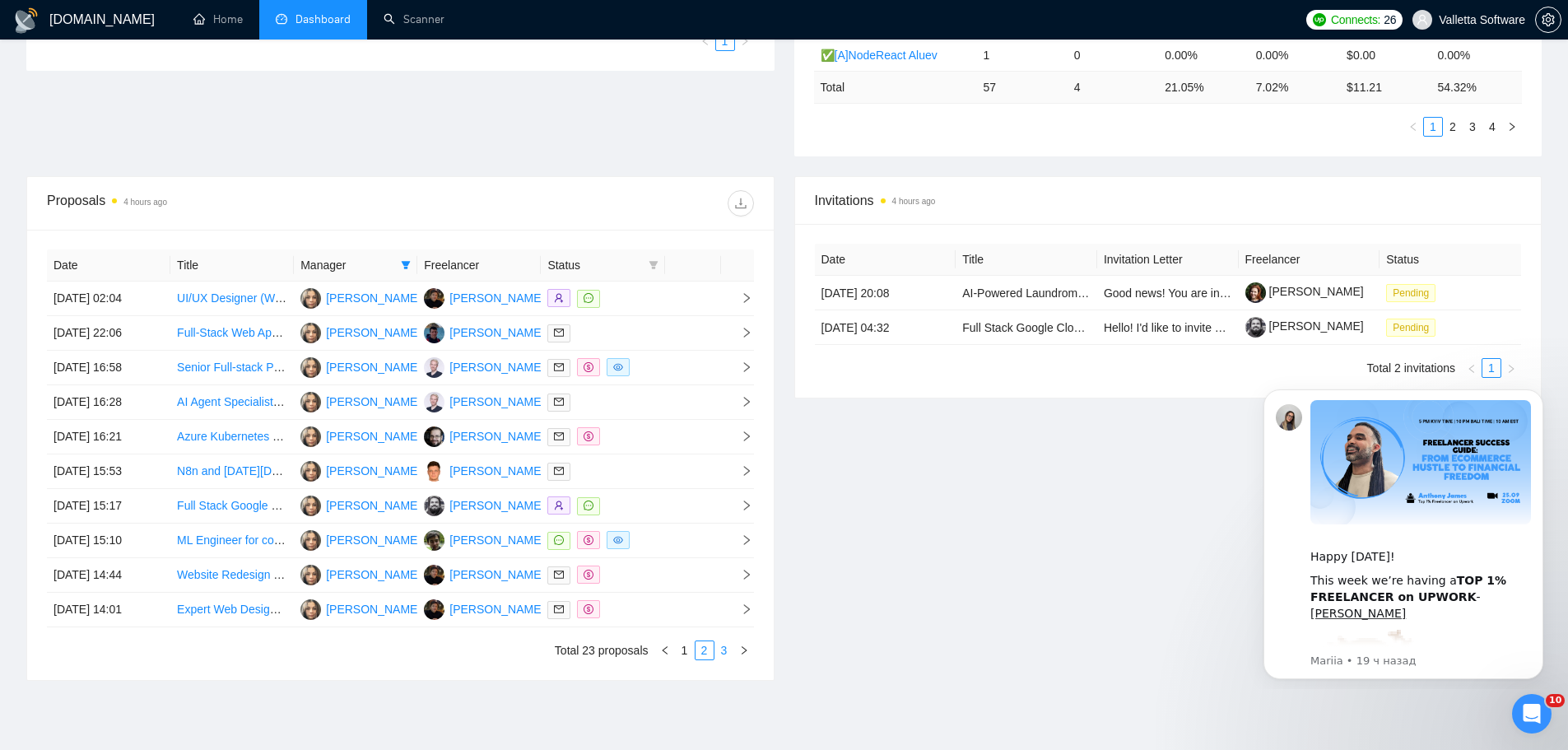
click at [732, 649] on link "3" at bounding box center [724, 651] width 18 height 18
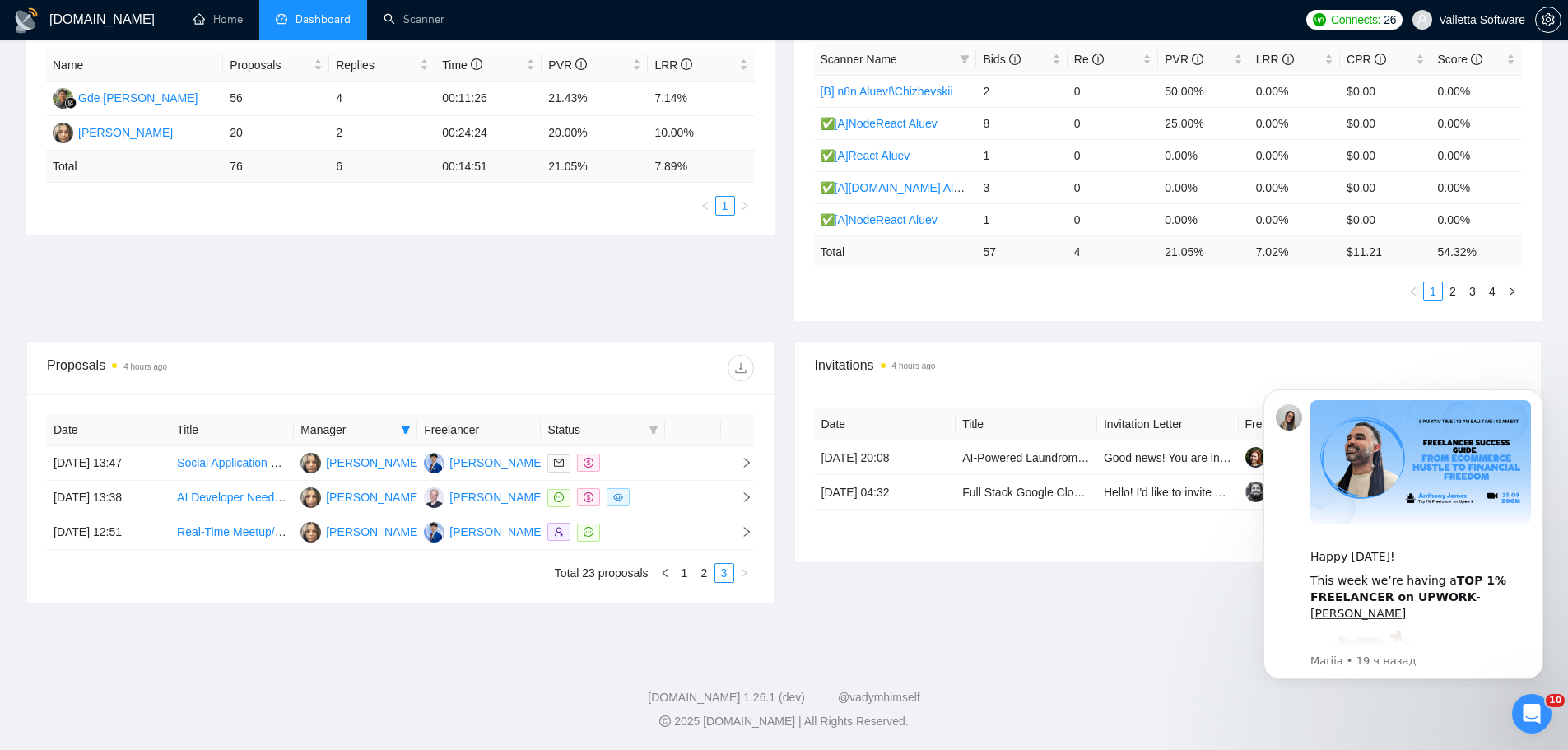
scroll to position [313, 0]
click at [684, 572] on link "1" at bounding box center [684, 573] width 18 height 18
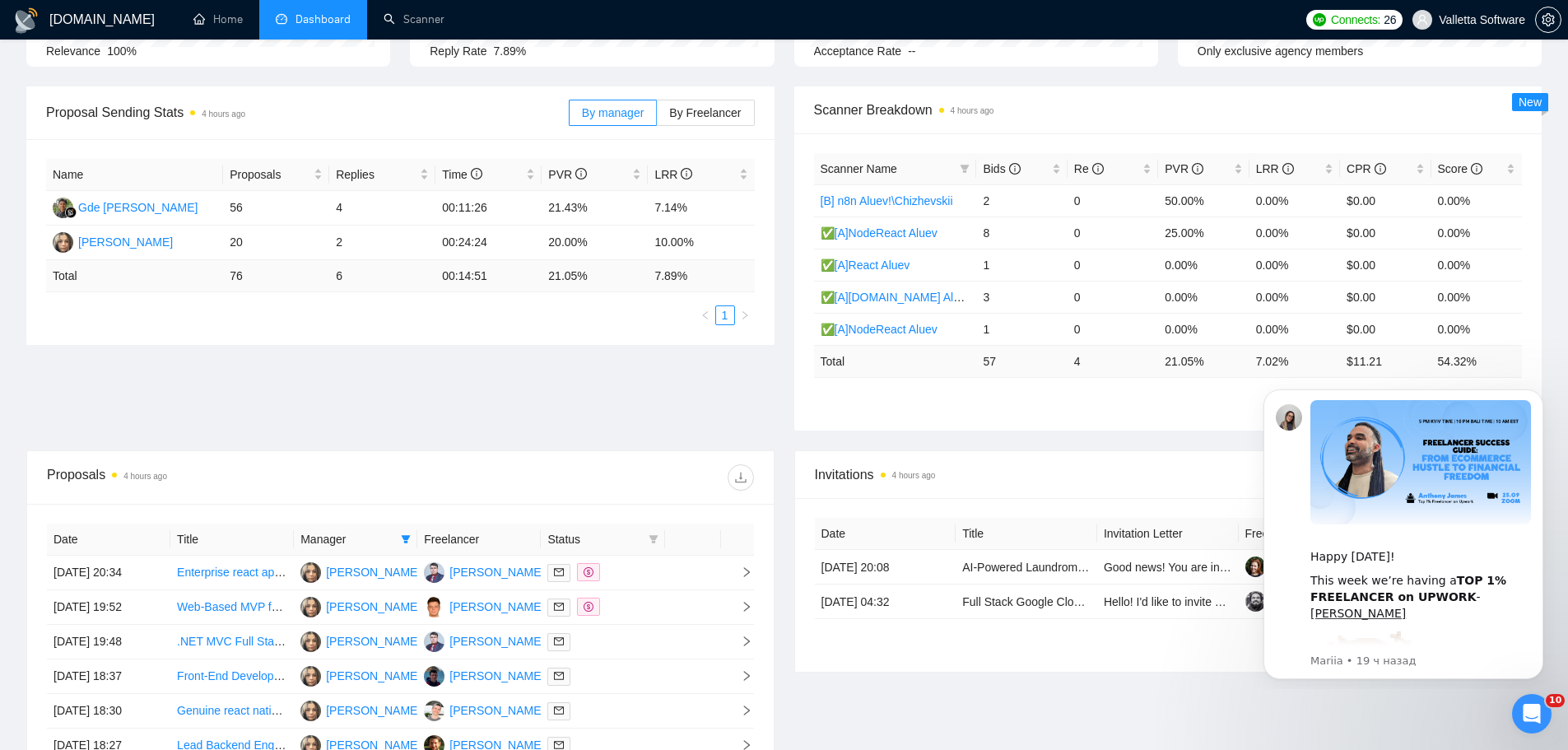
scroll to position [0, 0]
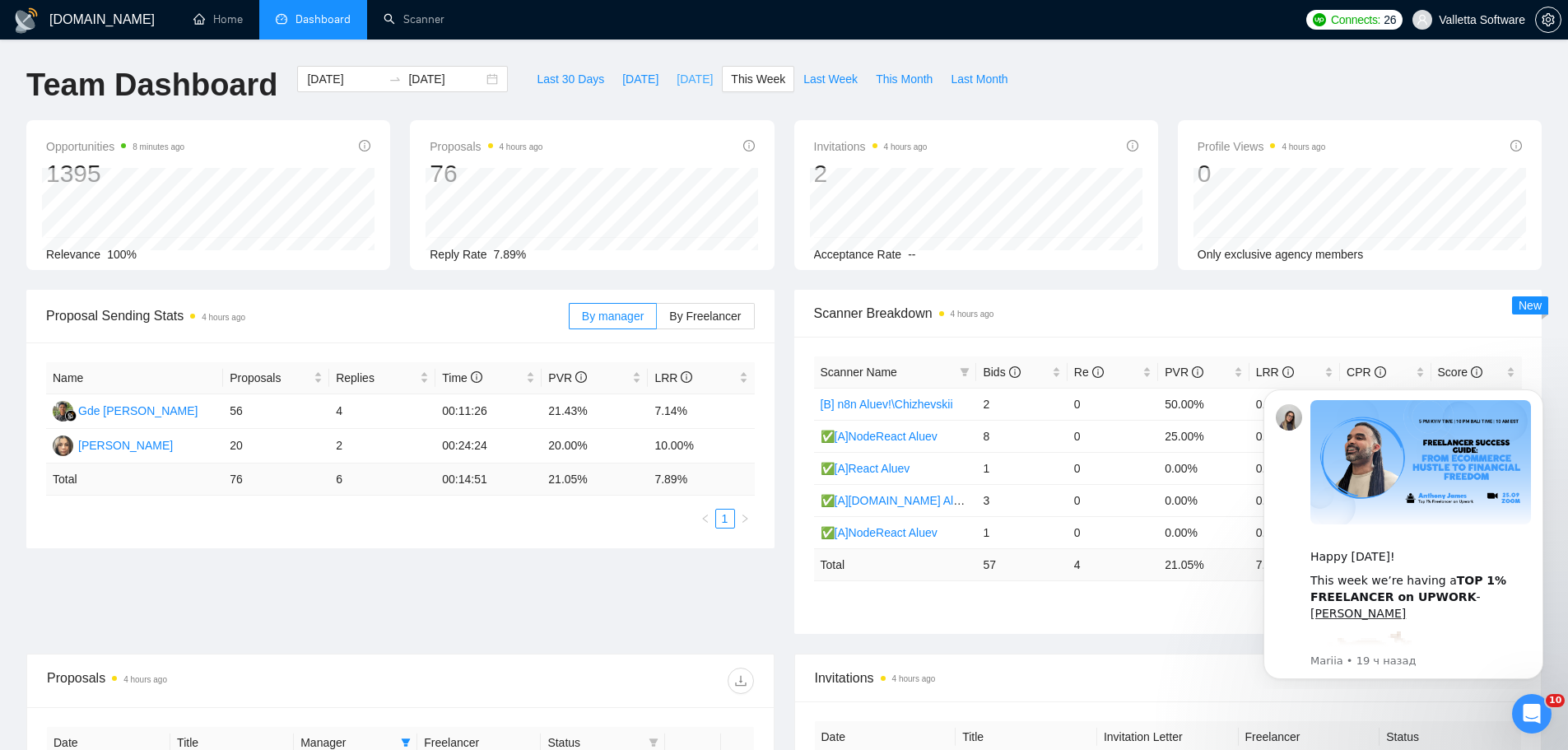
click at [679, 85] on span "[DATE]" at bounding box center [694, 79] width 36 height 18
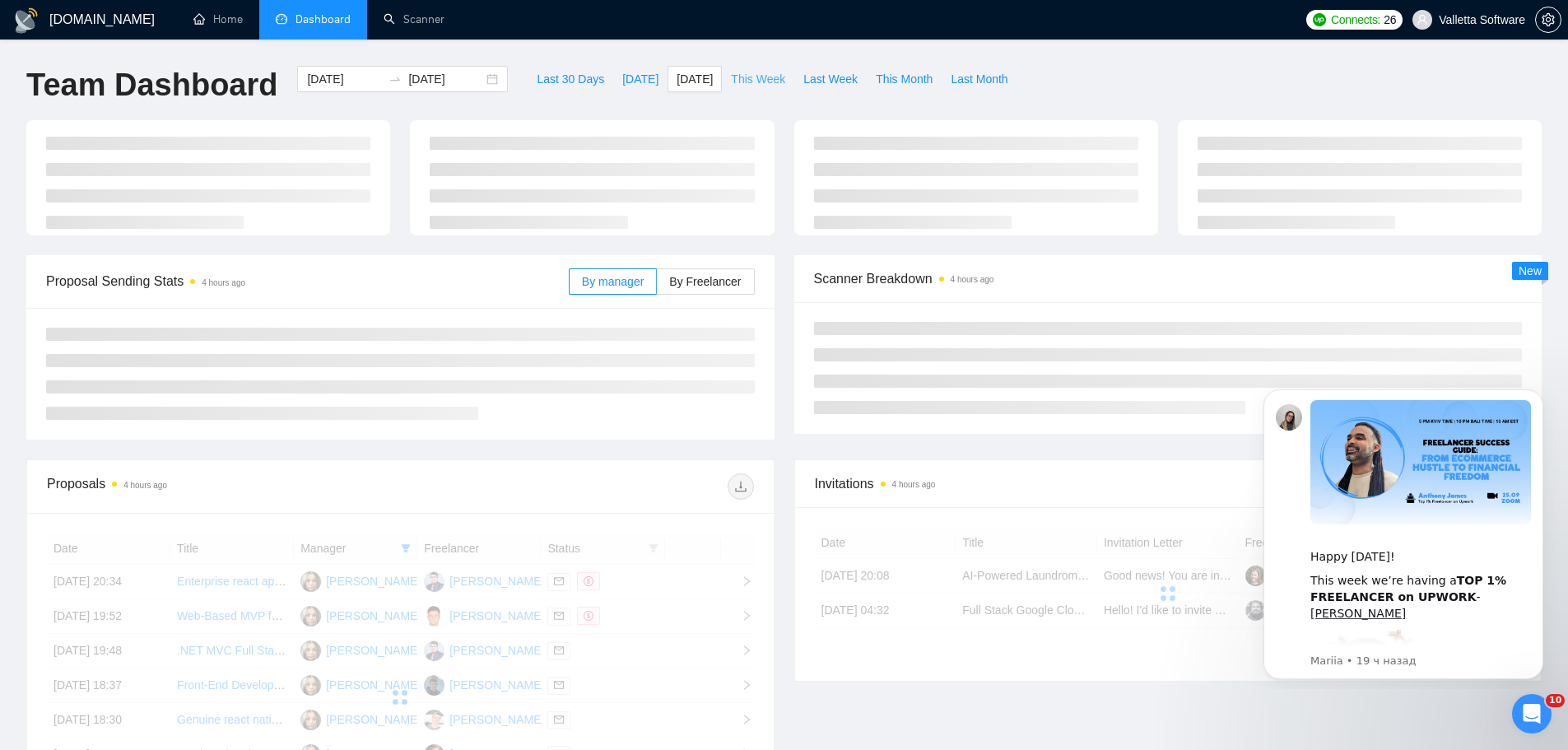
type input "[DATE]"
